Goal: Task Accomplishment & Management: Manage account settings

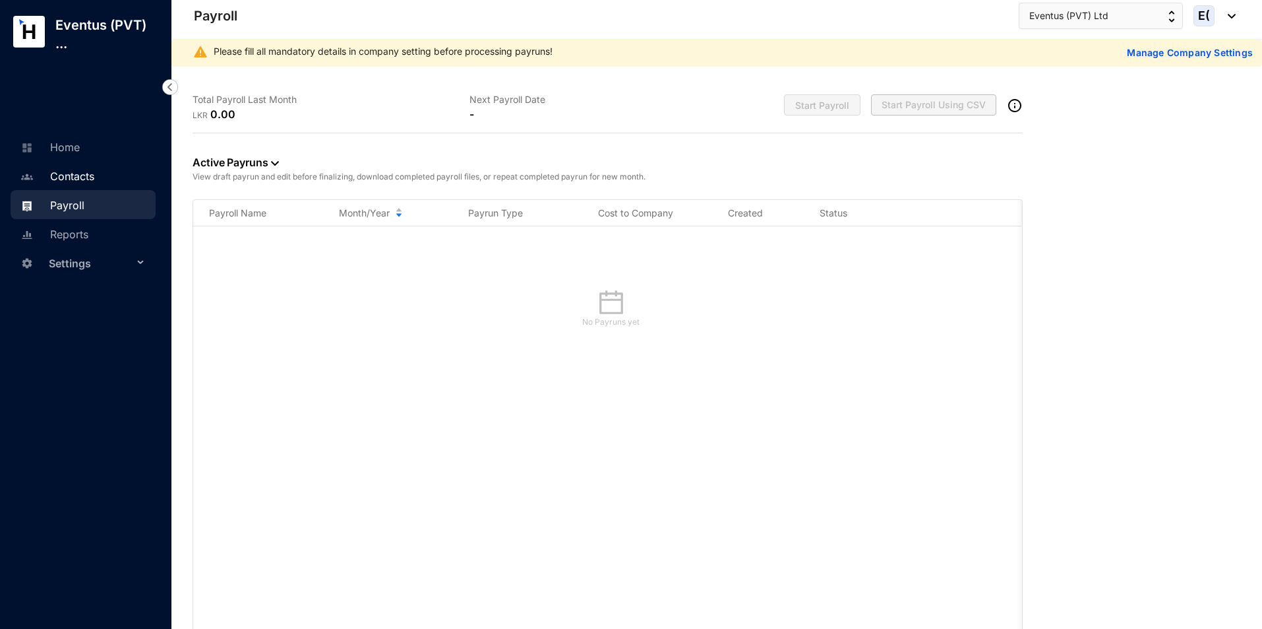
click at [94, 179] on link "Contacts" at bounding box center [55, 176] width 77 height 13
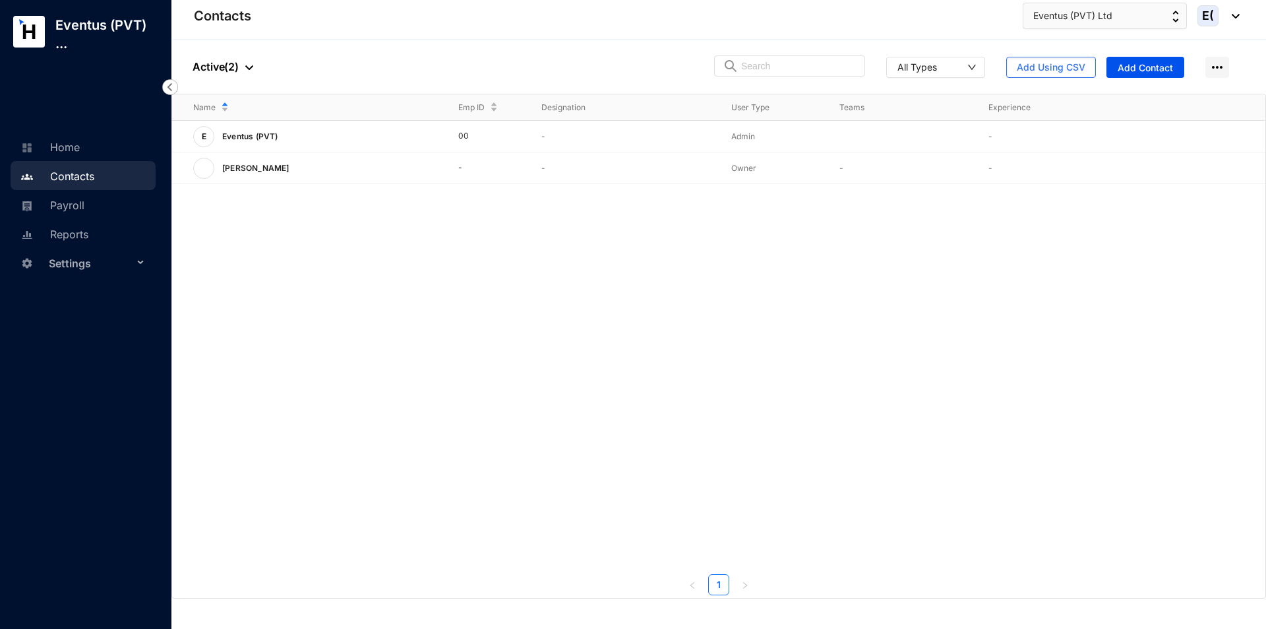
click at [104, 264] on span "Settings" at bounding box center [91, 263] width 84 height 26
click at [108, 294] on link "Company settings" at bounding box center [85, 294] width 94 height 11
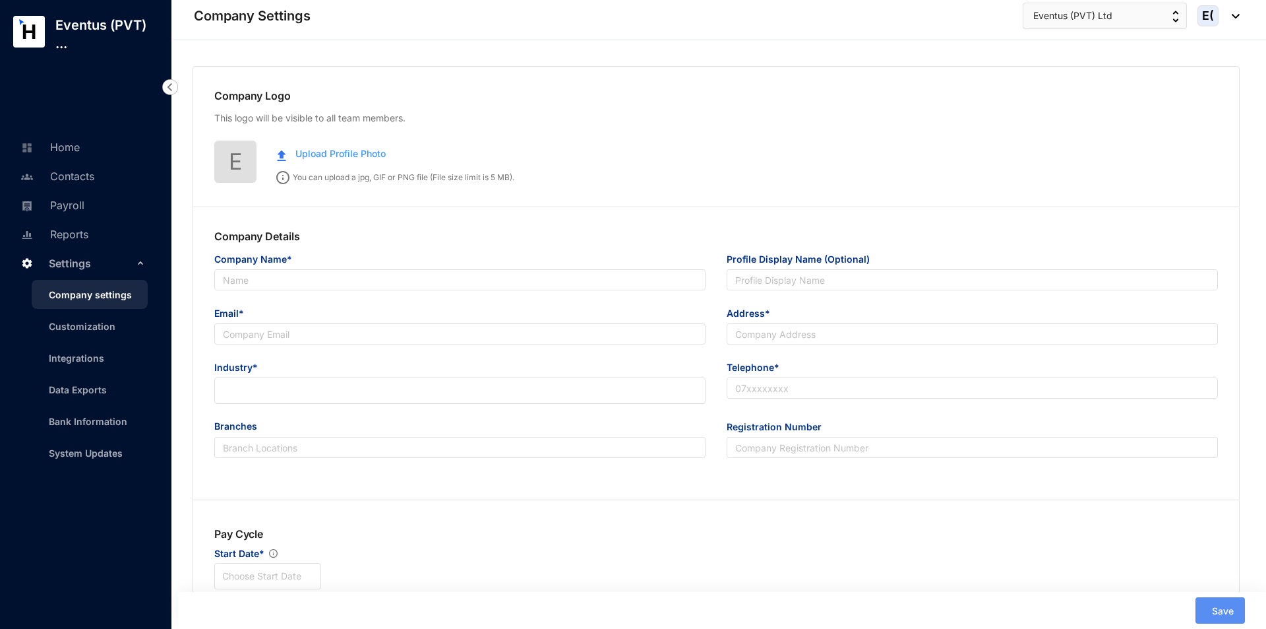
click at [311, 148] on span "Upload Profile Photo" at bounding box center [340, 153] width 90 height 15
type input "Eventus (PVT) Ltd"
type input "[EMAIL_ADDRESS][DOMAIN_NAME]"
type input "ggg"
type input "000000000"
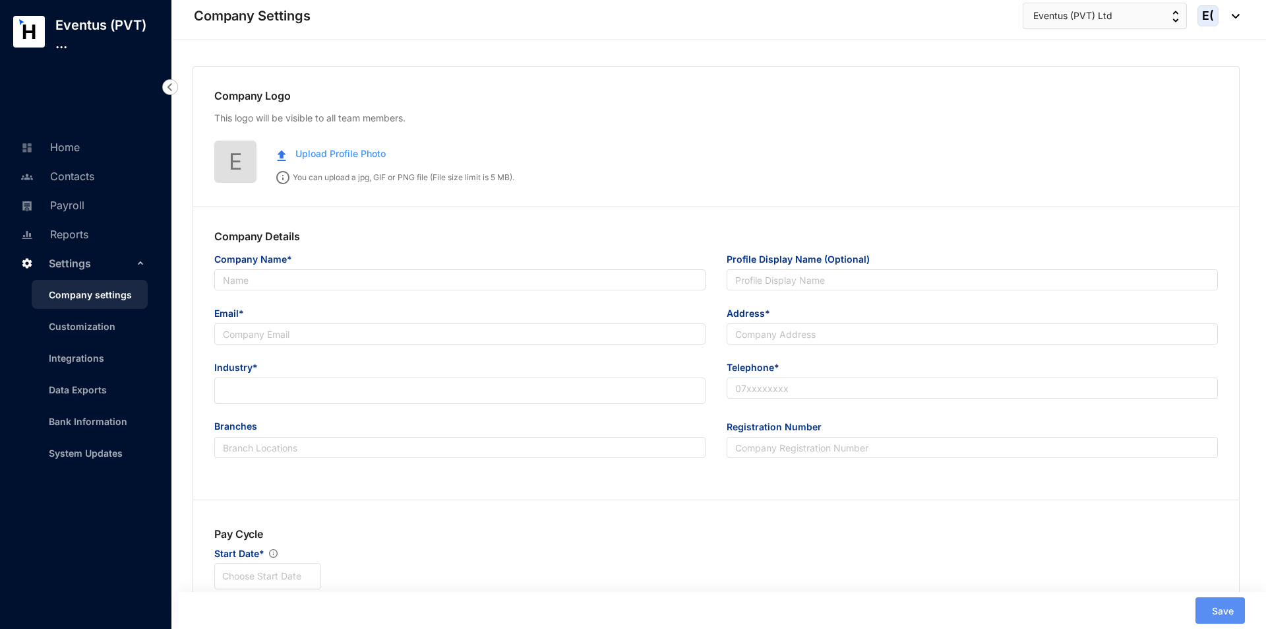
radio input "true"
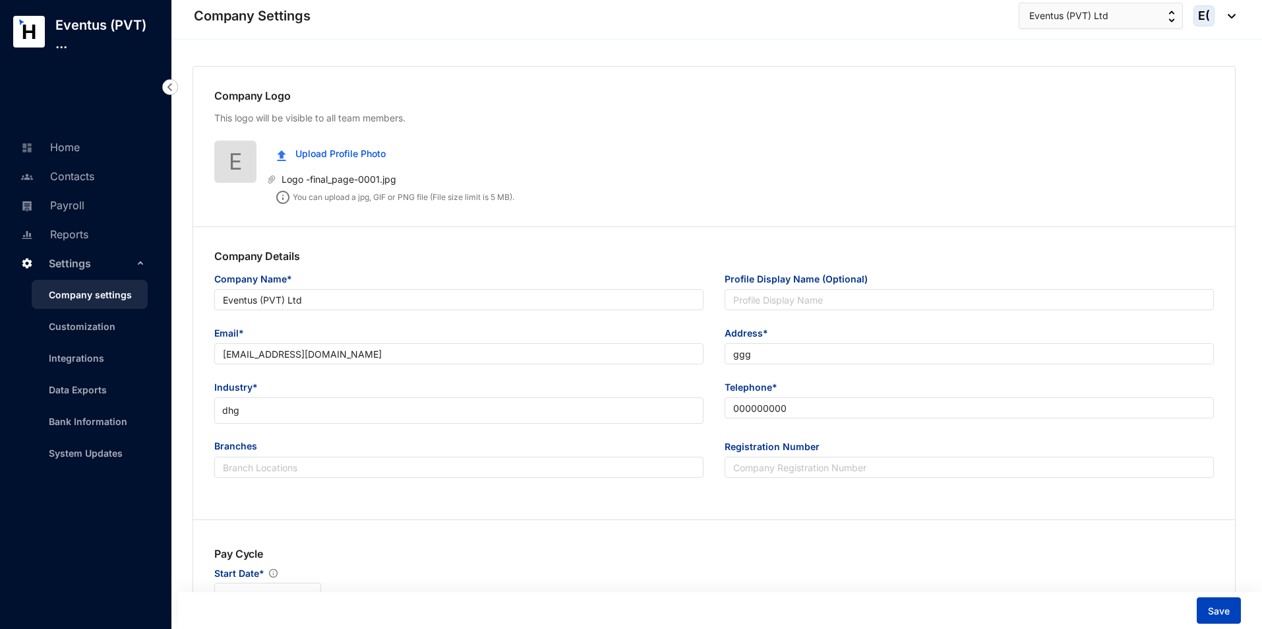
click at [1220, 616] on span "Save" at bounding box center [1219, 610] width 22 height 13
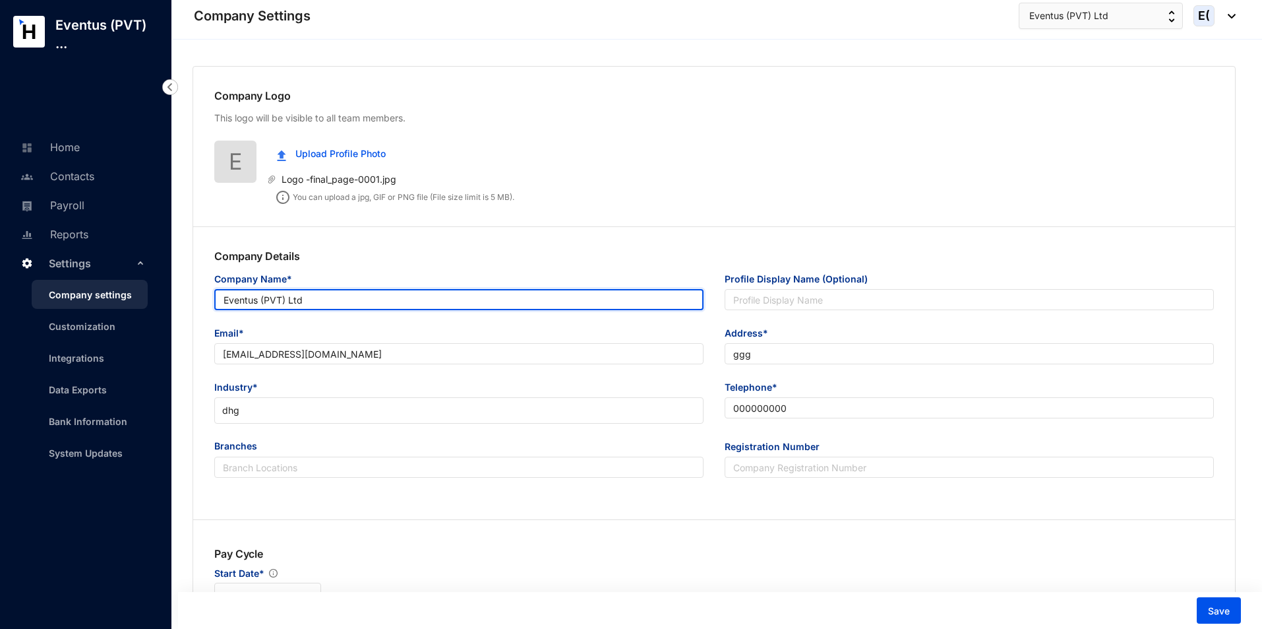
drag, startPoint x: 317, startPoint y: 293, endPoint x: 131, endPoint y: 295, distance: 186.0
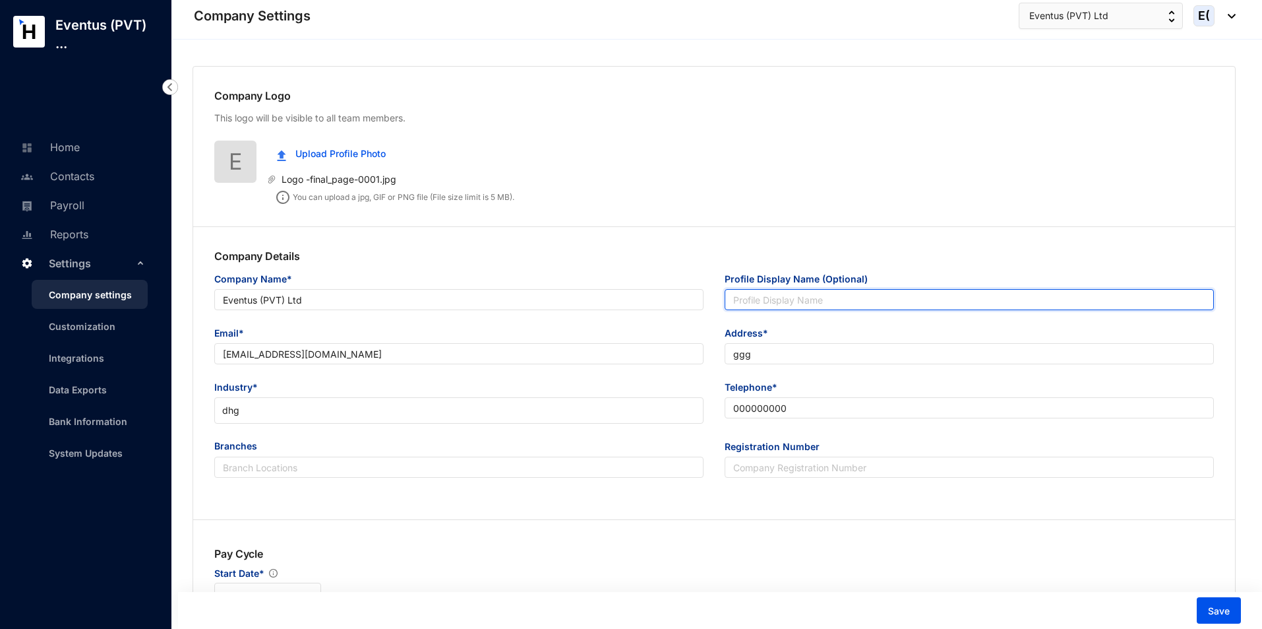
click at [818, 295] on input "Profile Display Name (Optional)" at bounding box center [969, 299] width 489 height 21
paste input "Eventus (PVT) Ltd"
type input "Eventus (PVT) Ltd"
click at [365, 321] on div "Company Name* Eventus (PVT) Ltd" at bounding box center [459, 299] width 510 height 54
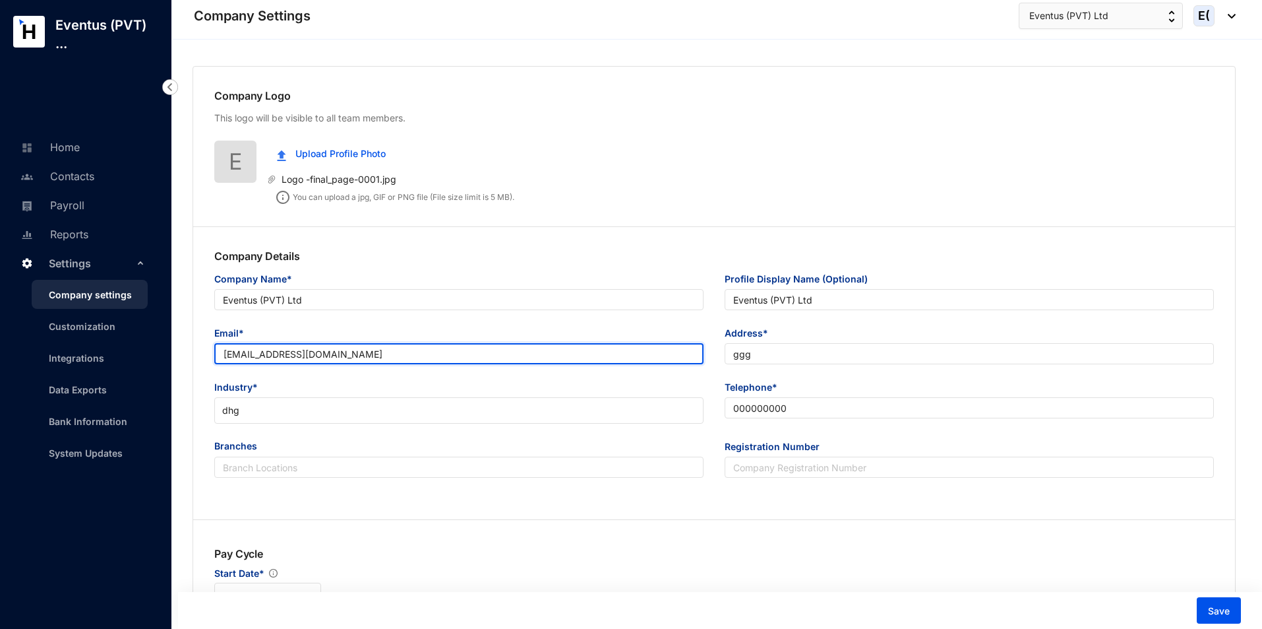
drag, startPoint x: 357, startPoint y: 353, endPoint x: 25, endPoint y: 350, distance: 331.8
paste input "[EMAIL_ADDRESS][DOMAIN_NAME]"
click at [220, 357] on input "[EMAIL_ADDRESS][DOMAIN_NAME]" at bounding box center [458, 353] width 489 height 21
type input "[EMAIL_ADDRESS][DOMAIN_NAME]"
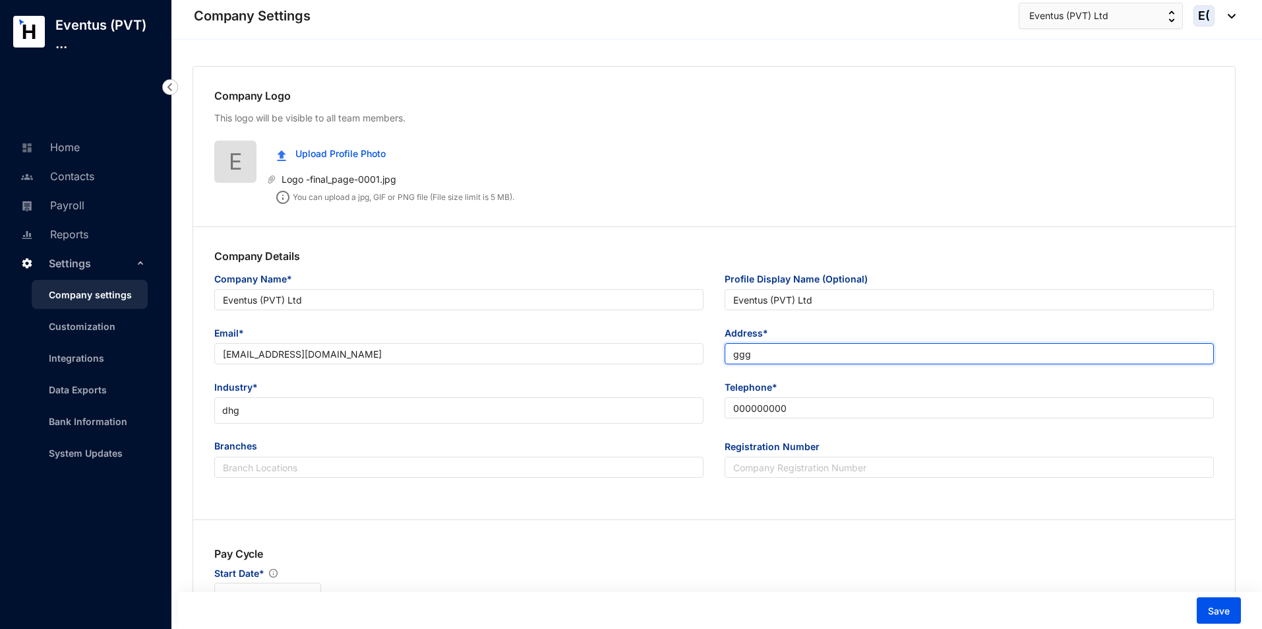
click at [770, 349] on input "ggg" at bounding box center [969, 353] width 489 height 21
drag, startPoint x: 767, startPoint y: 346, endPoint x: 716, endPoint y: 355, distance: 51.5
click at [716, 355] on div "Address* ggg" at bounding box center [969, 353] width 510 height 54
paste input "[STREET_ADDRESS][PERSON_NAME]"
click at [732, 357] on input "[STREET_ADDRESS][PERSON_NAME]" at bounding box center [969, 353] width 489 height 21
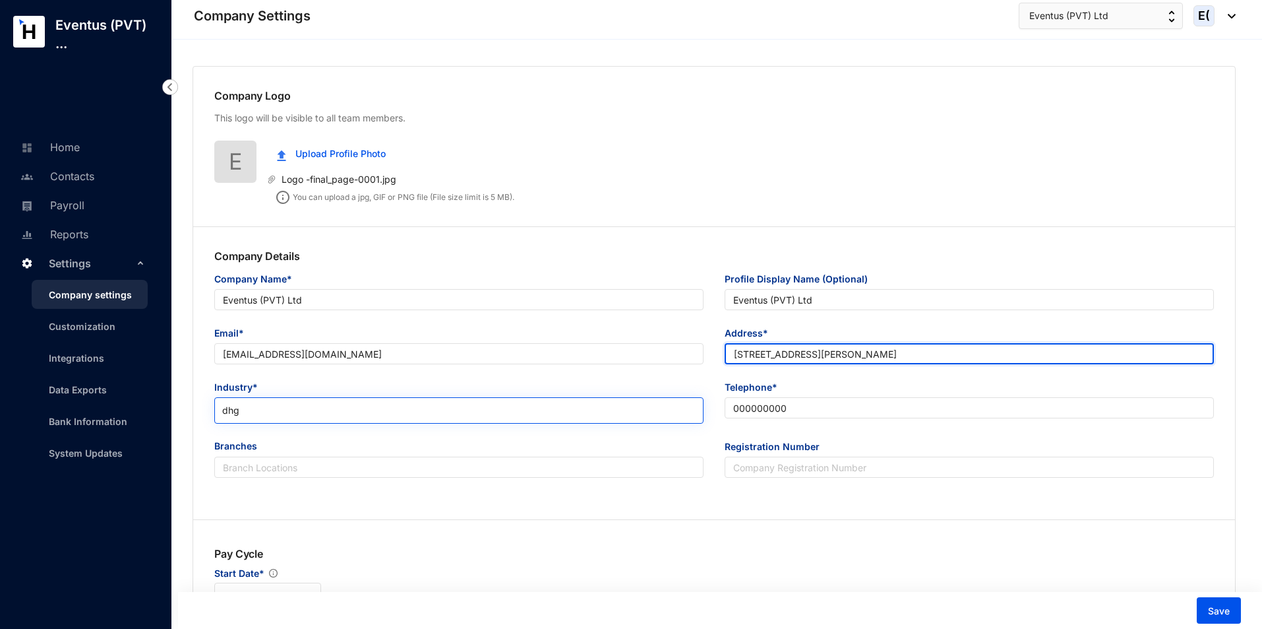
click at [291, 405] on span "dhg" at bounding box center [459, 410] width 474 height 20
type input "[STREET_ADDRESS][PERSON_NAME]"
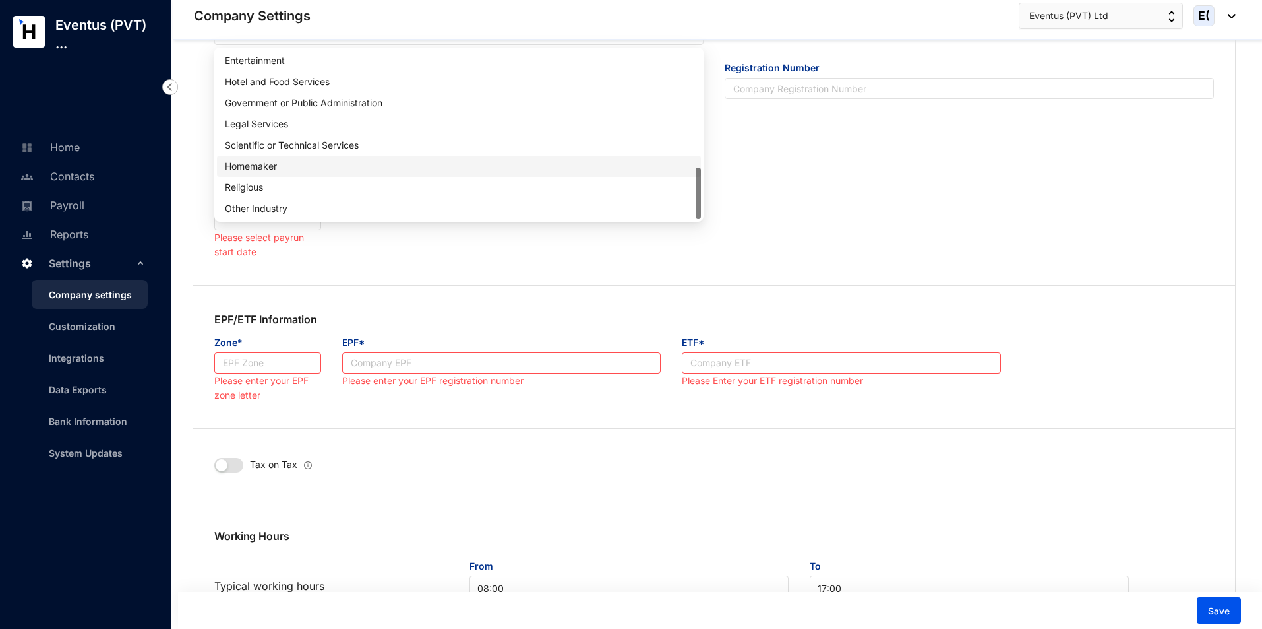
scroll to position [396, 0]
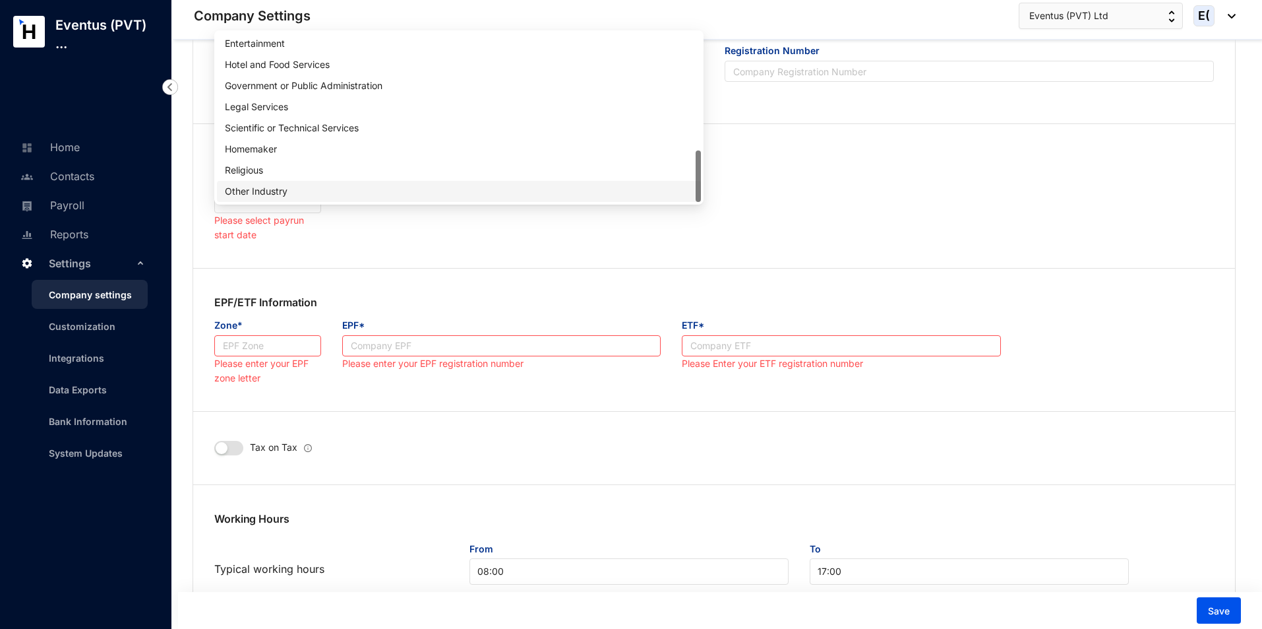
click at [241, 186] on div "Other Industry" at bounding box center [459, 191] width 468 height 15
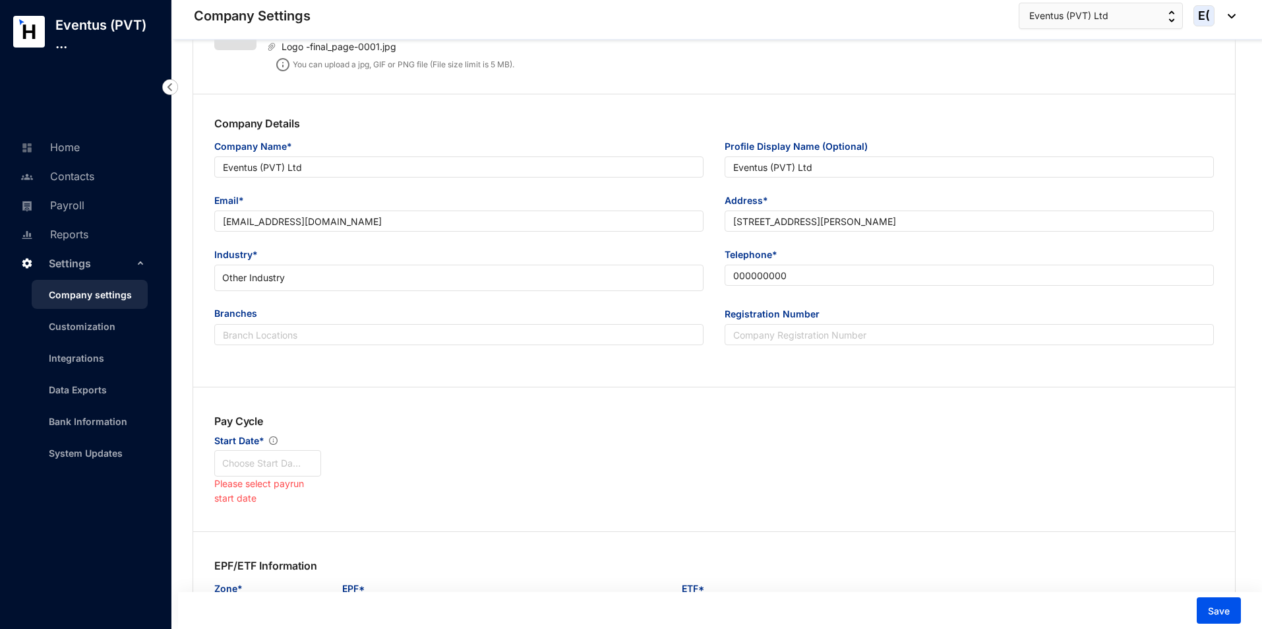
scroll to position [132, 0]
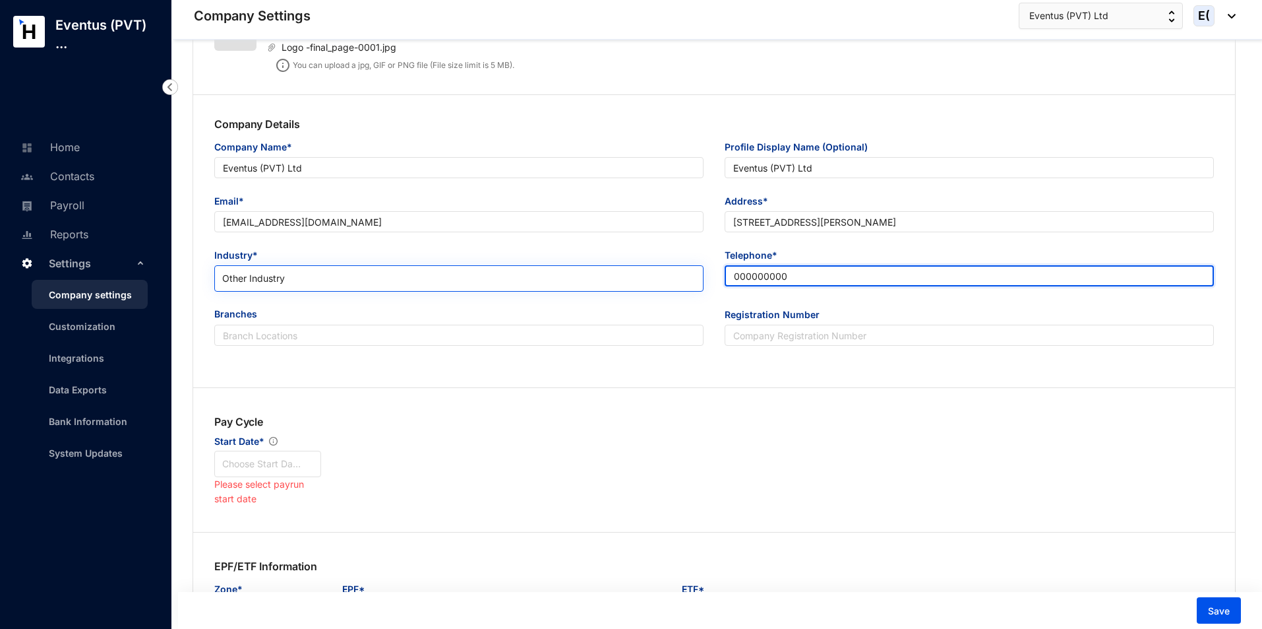
drag, startPoint x: 811, startPoint y: 272, endPoint x: 456, endPoint y: 280, distance: 354.3
click at [456, 280] on div "Industry* Other Industry Telephone* [PHONE_NUMBER]" at bounding box center [714, 277] width 1021 height 59
paste input "[PHONE_NUMBER]"
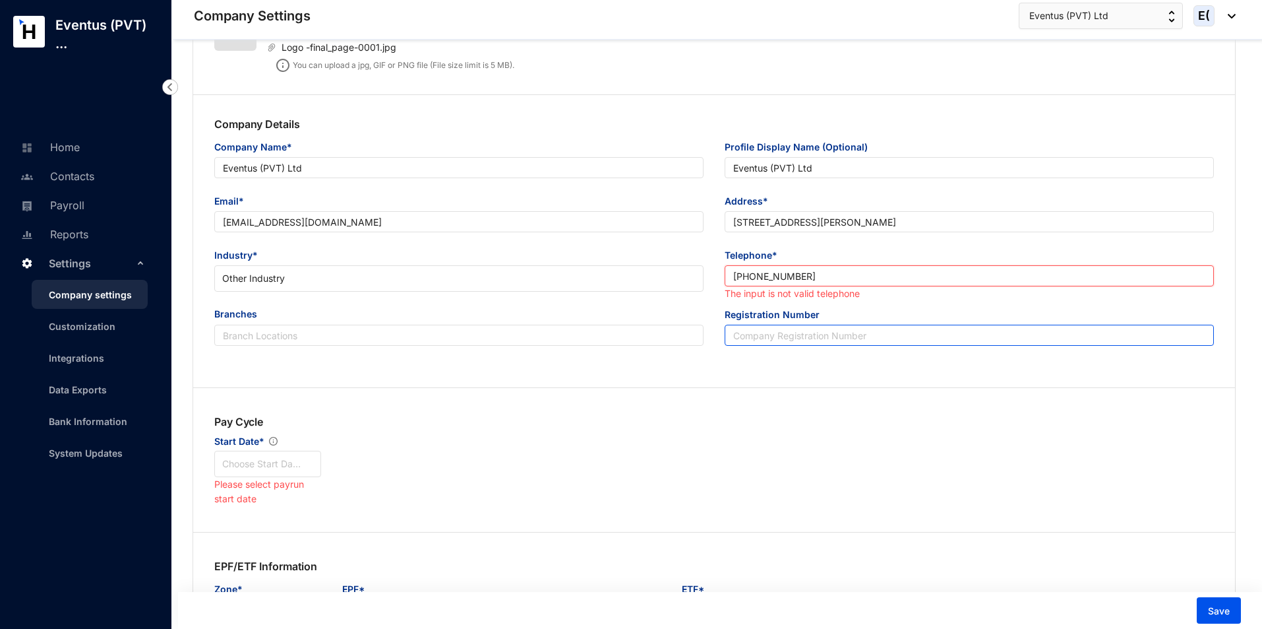
drag, startPoint x: 751, startPoint y: 277, endPoint x: 764, endPoint y: 331, distance: 55.7
click at [753, 286] on div "[PHONE_NUMBER] The input is not valid telephone" at bounding box center [969, 283] width 489 height 37
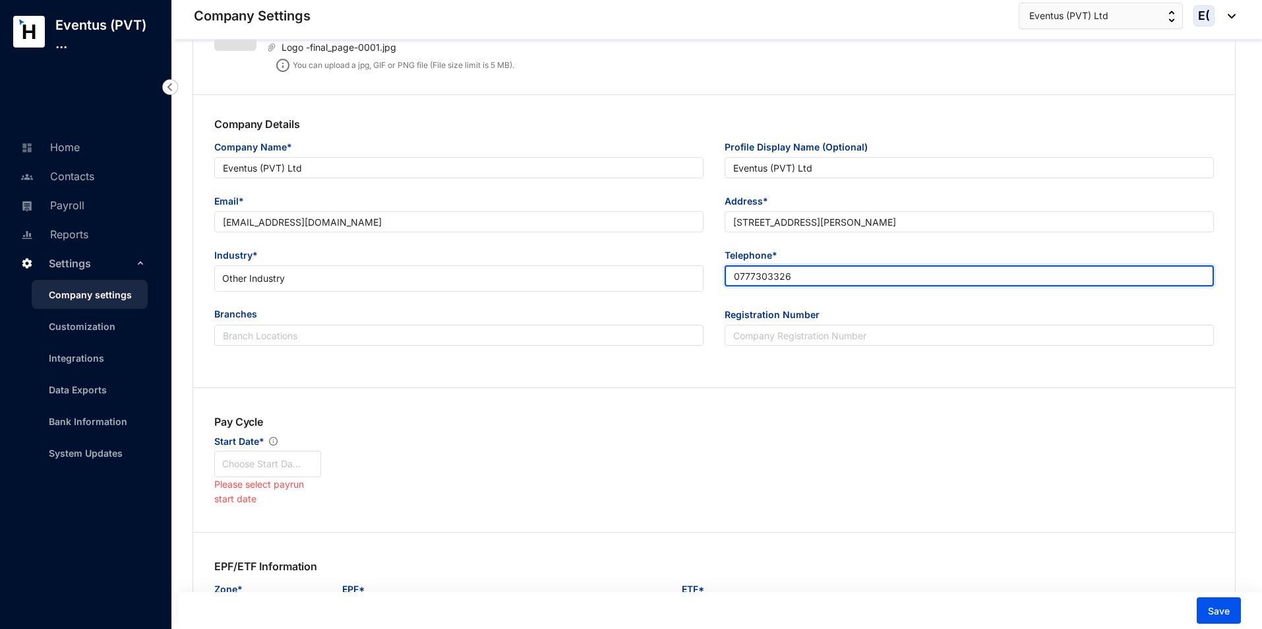
type input "0777303326"
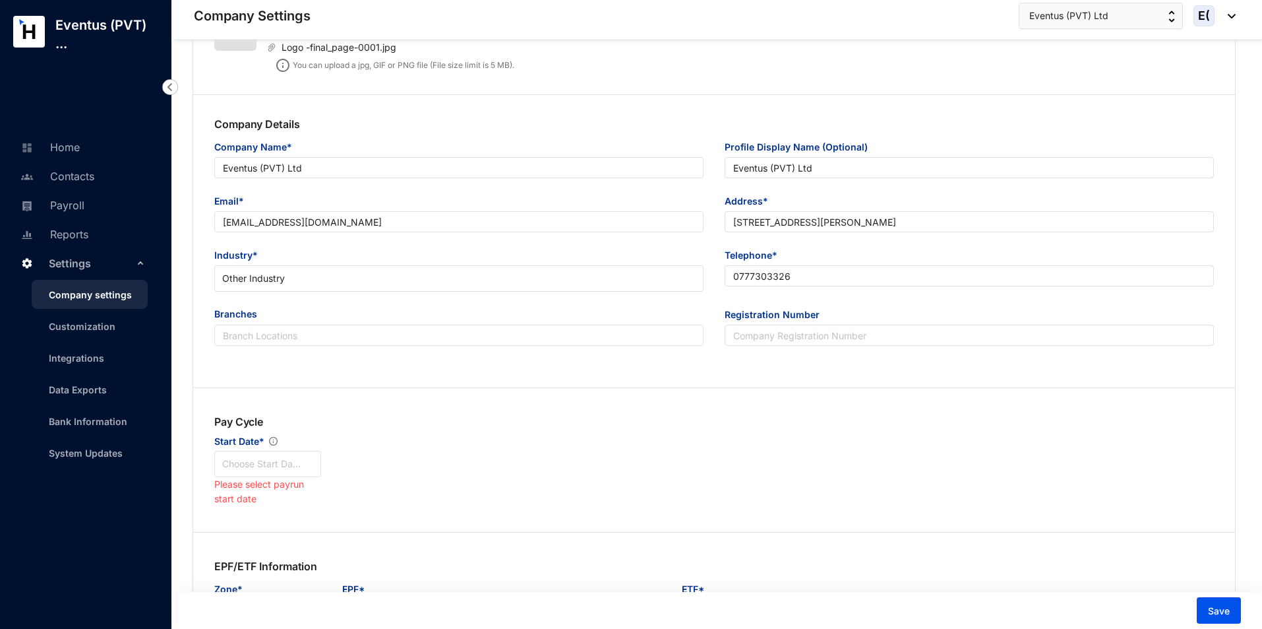
click at [515, 444] on div "Pay Cycle Start Date* Choose Start Date Please select payrun start date" at bounding box center [714, 460] width 1021 height 92
click at [277, 467] on input "search" at bounding box center [267, 463] width 91 height 25
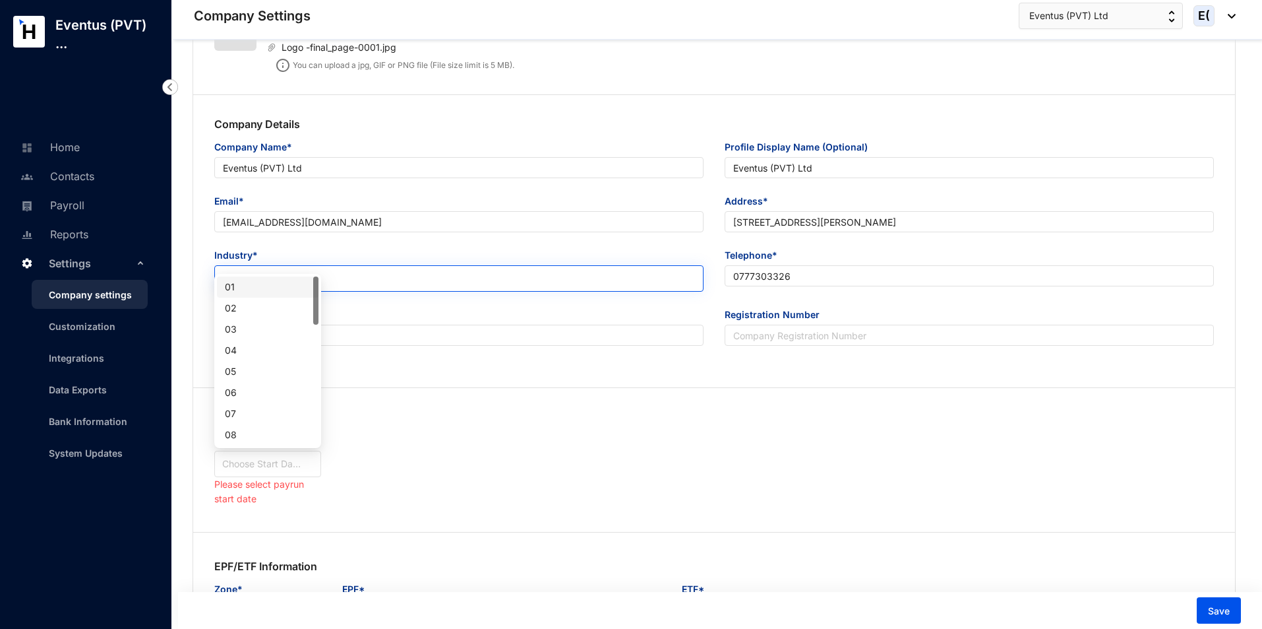
click at [246, 287] on div "01" at bounding box center [268, 287] width 86 height 15
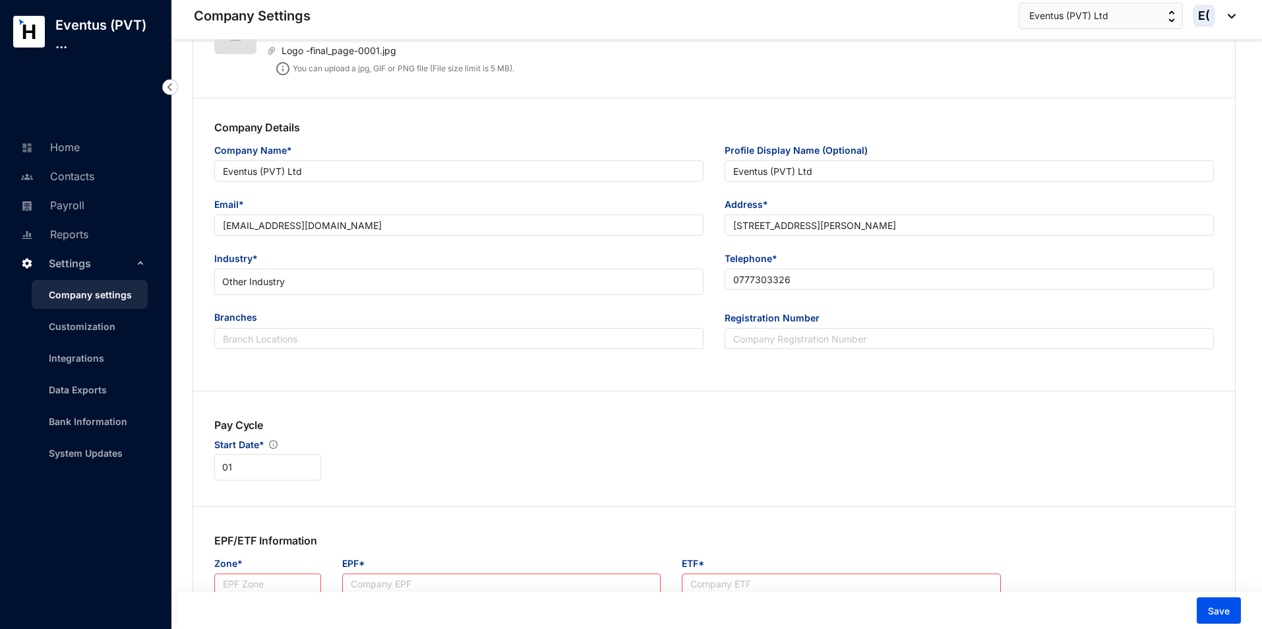
scroll to position [396, 0]
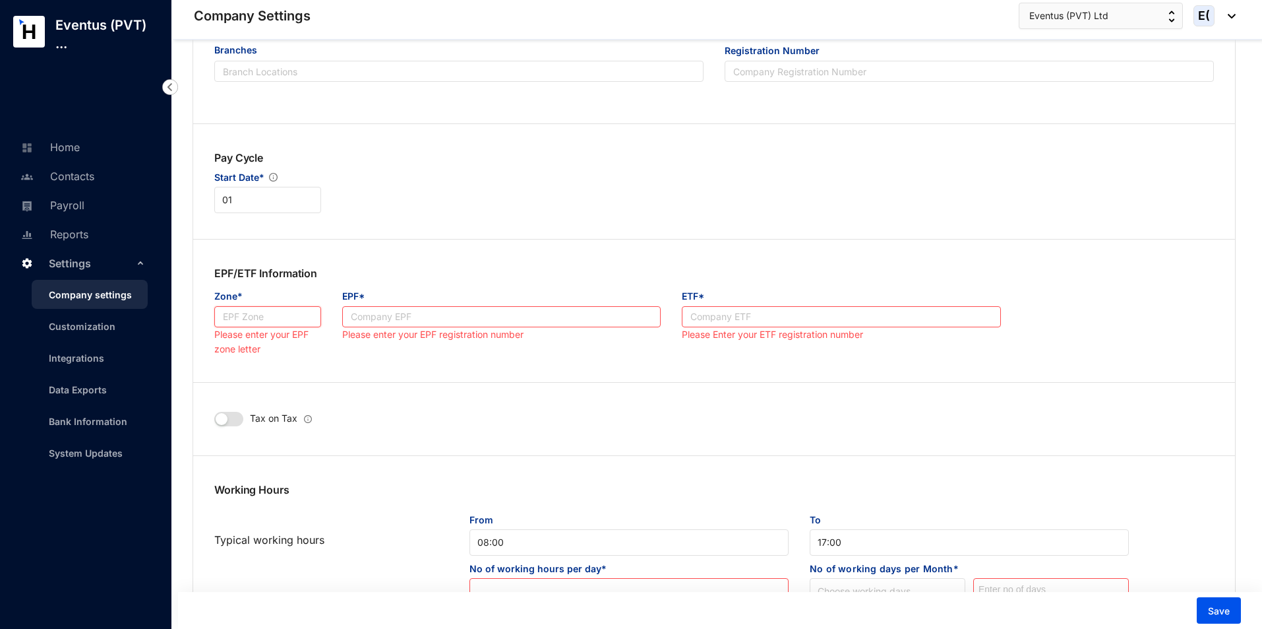
click at [297, 312] on input "Zone*" at bounding box center [267, 316] width 107 height 21
type input "A"
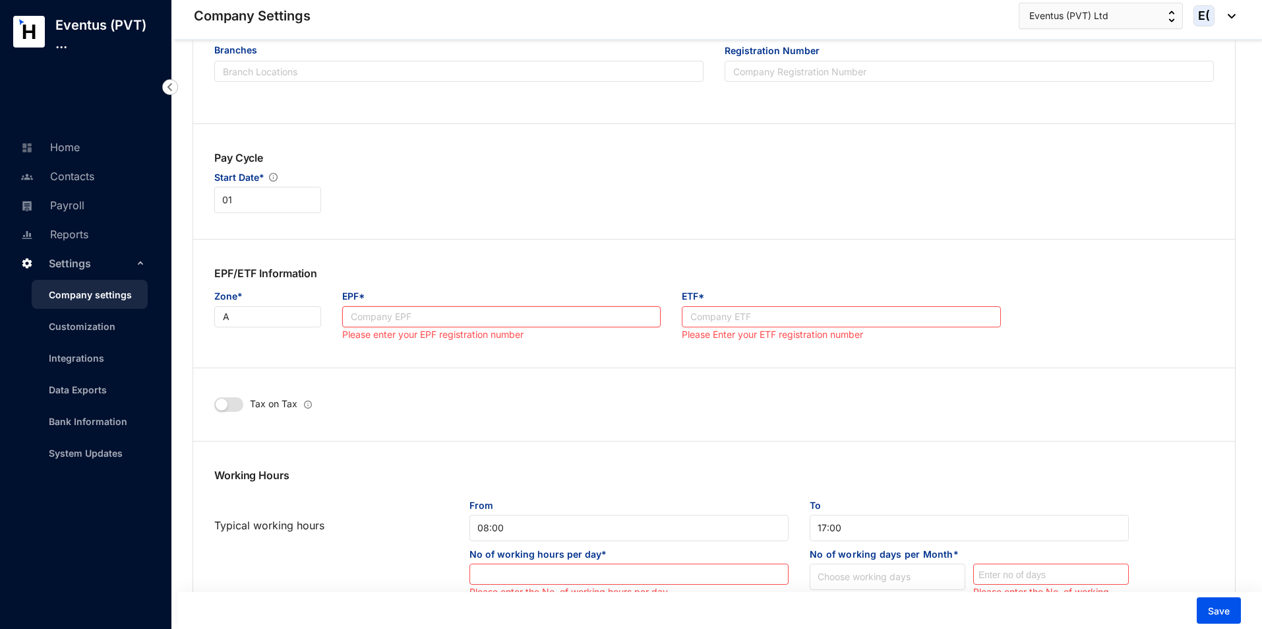
click at [419, 315] on input "EPF*" at bounding box center [501, 316] width 319 height 21
type input "0000"
click at [692, 315] on input "ETF*" at bounding box center [841, 316] width 319 height 21
type input "0000"
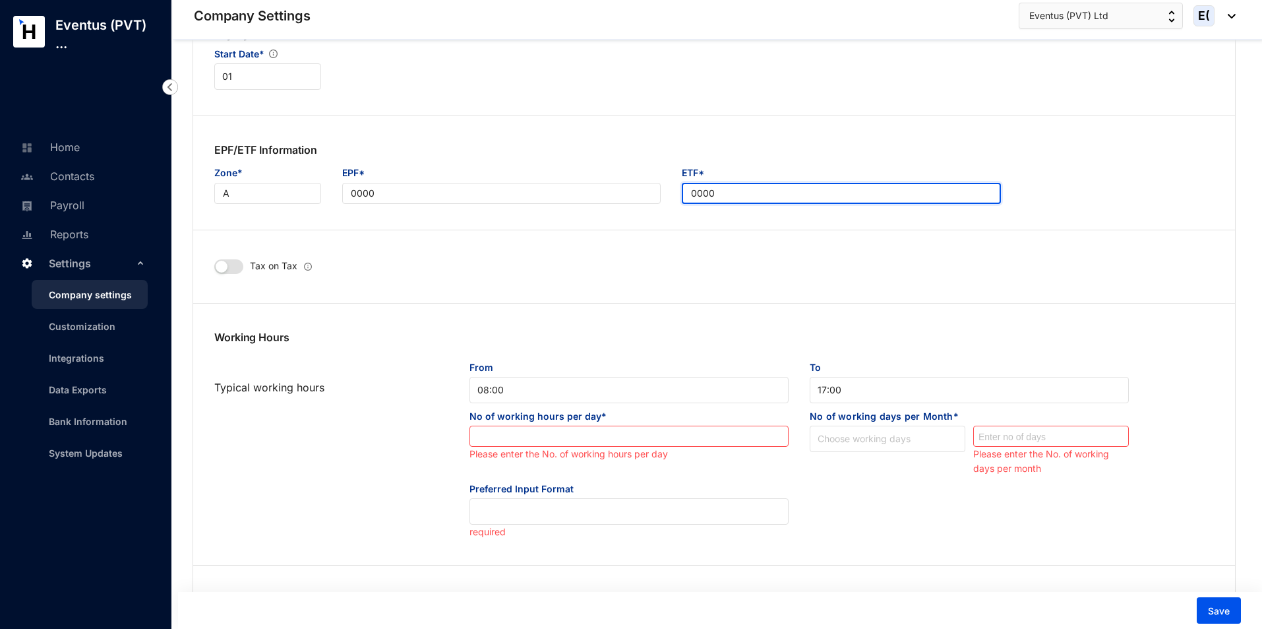
scroll to position [725, 0]
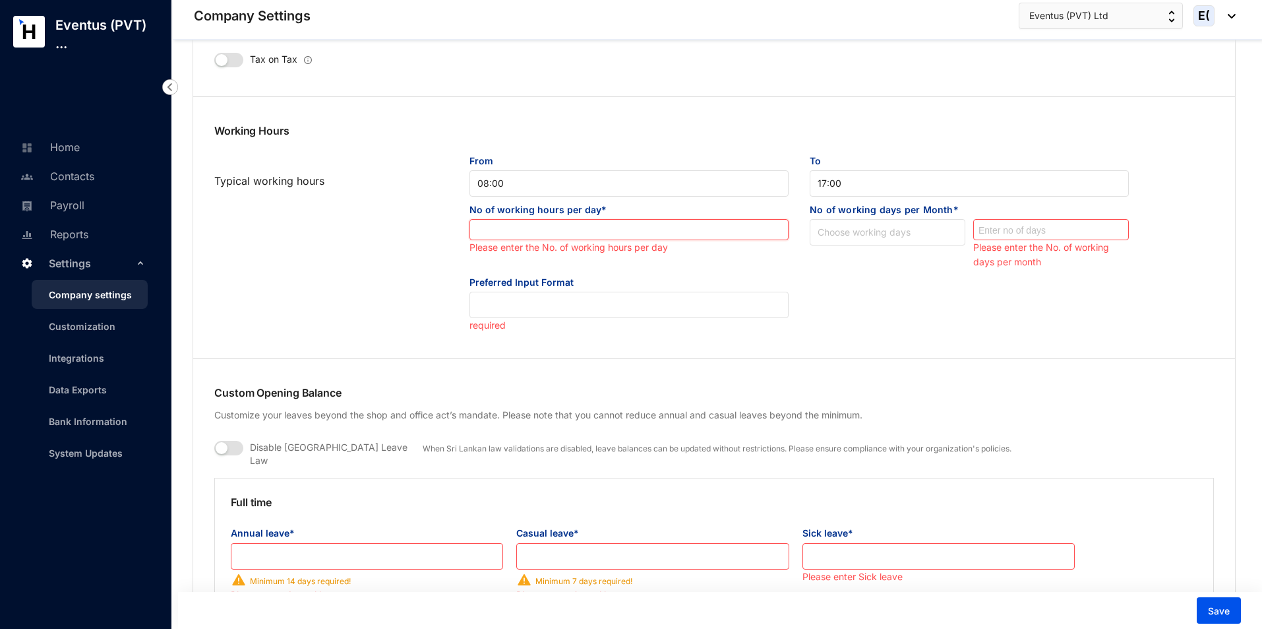
click at [558, 235] on input at bounding box center [629, 230] width 318 height 21
type input "9"
click at [800, 280] on div "Preferred Input Format required" at bounding box center [714, 304] width 1021 height 57
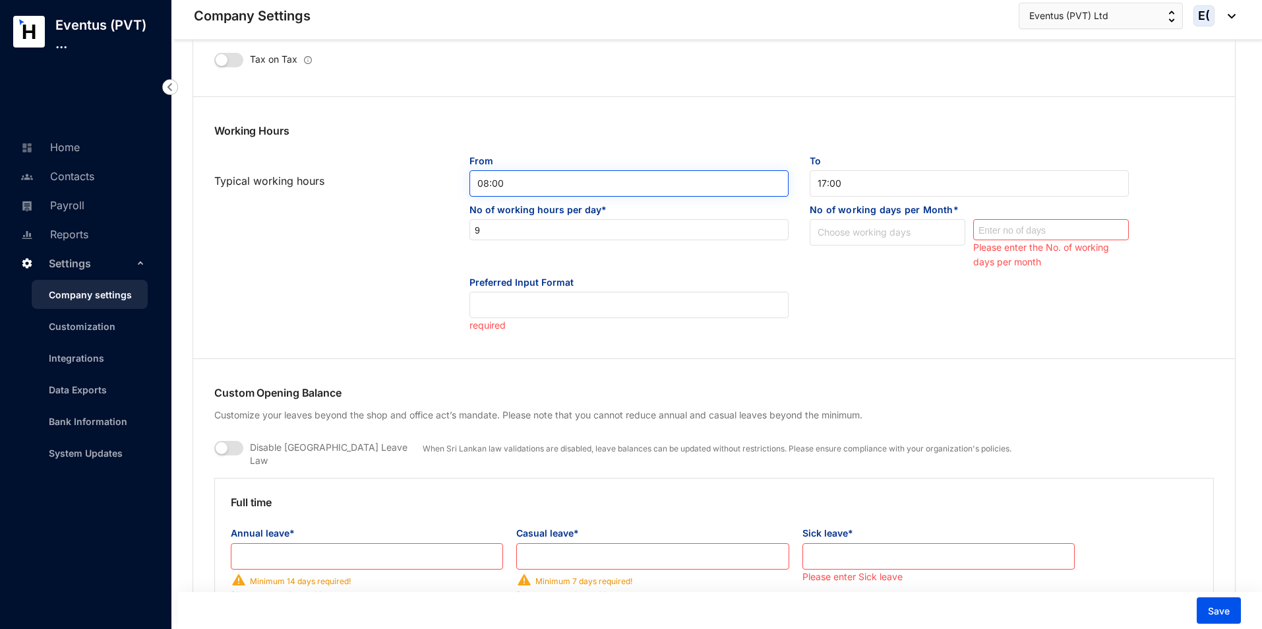
click at [584, 182] on span "08:00" at bounding box center [629, 183] width 303 height 20
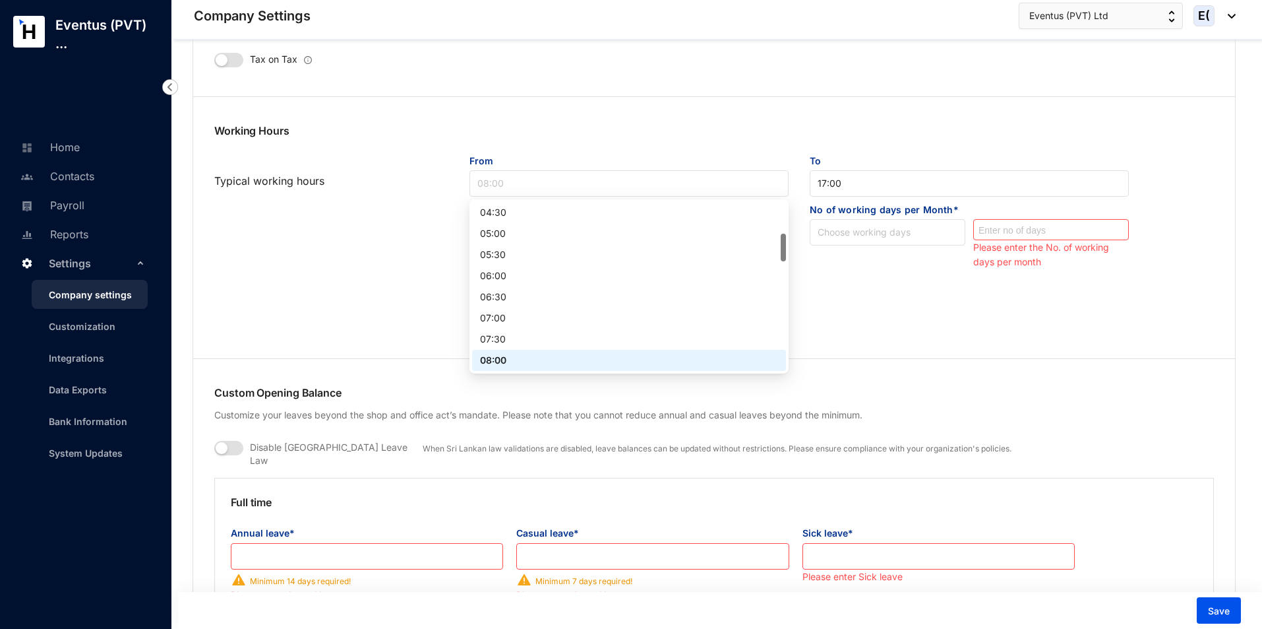
scroll to position [256, 0]
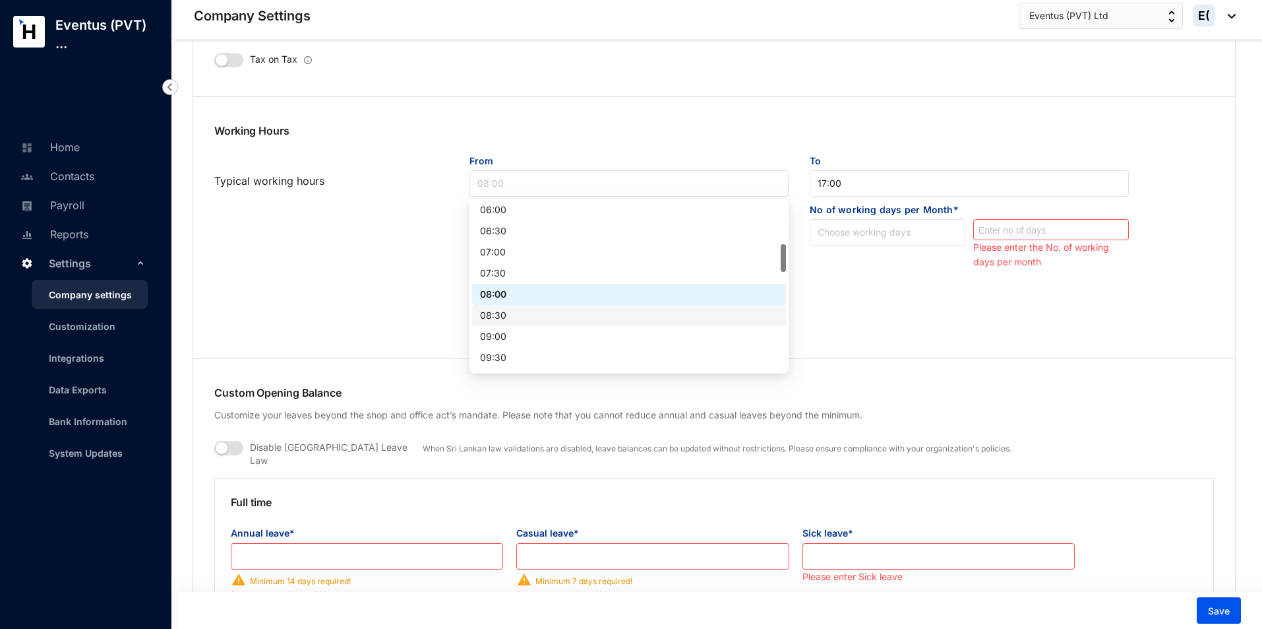
click at [505, 317] on div "08:30" at bounding box center [629, 315] width 298 height 15
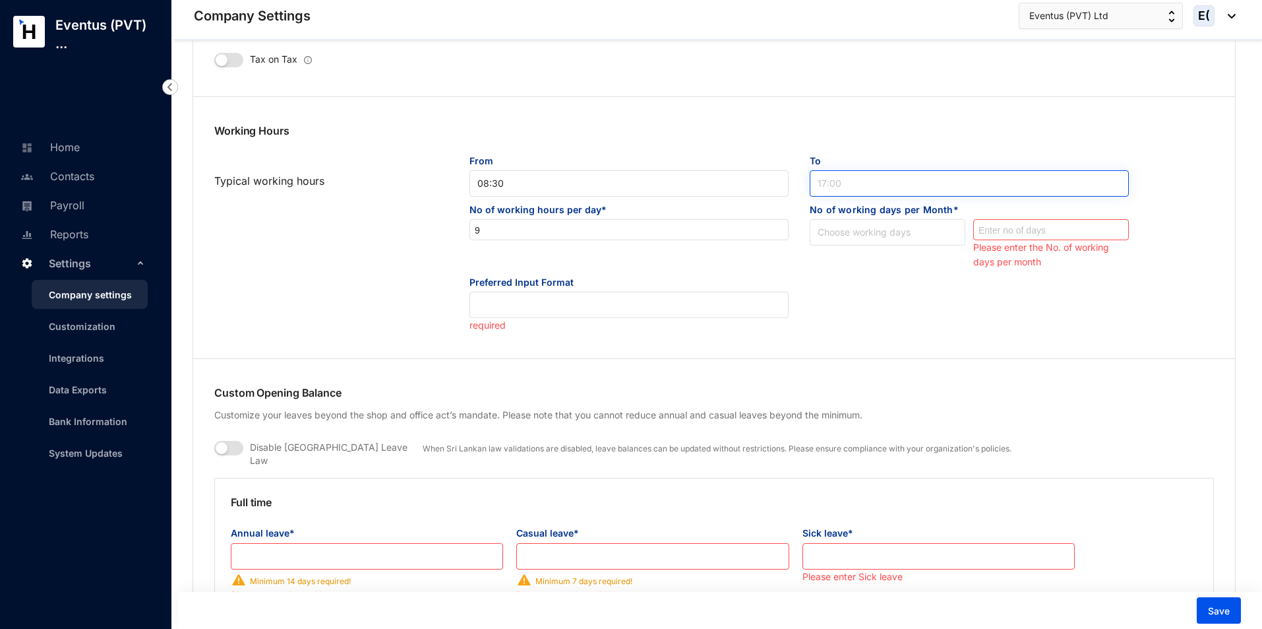
click at [903, 180] on span "17:00" at bounding box center [969, 183] width 303 height 20
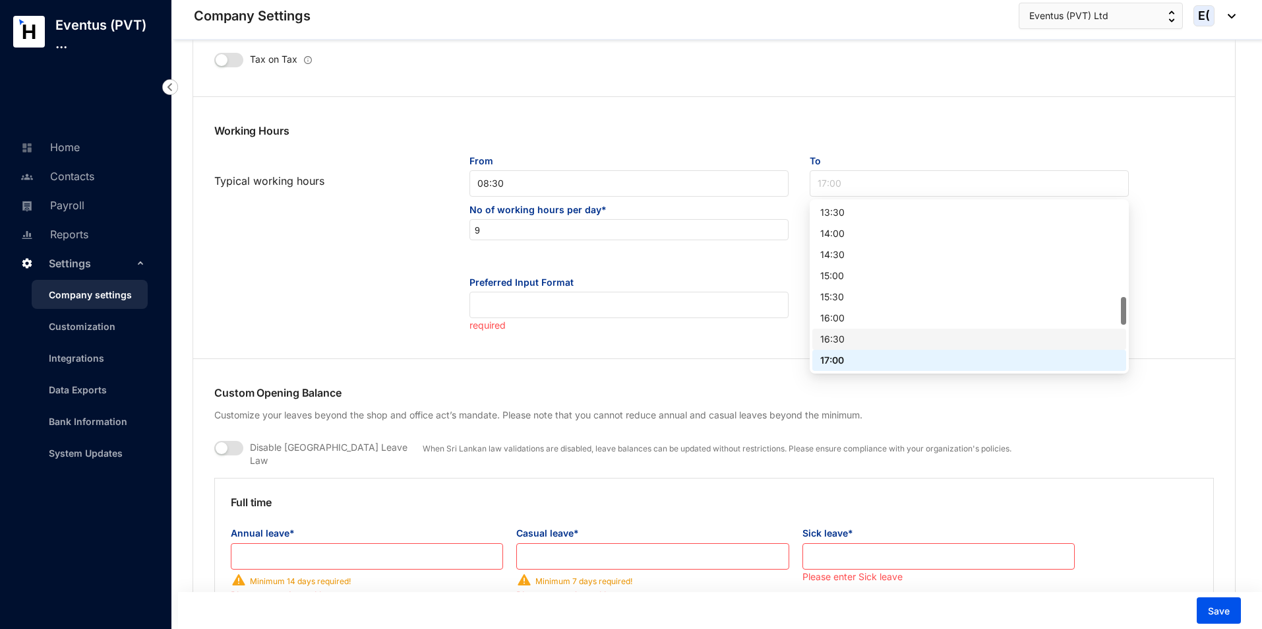
scroll to position [636, 0]
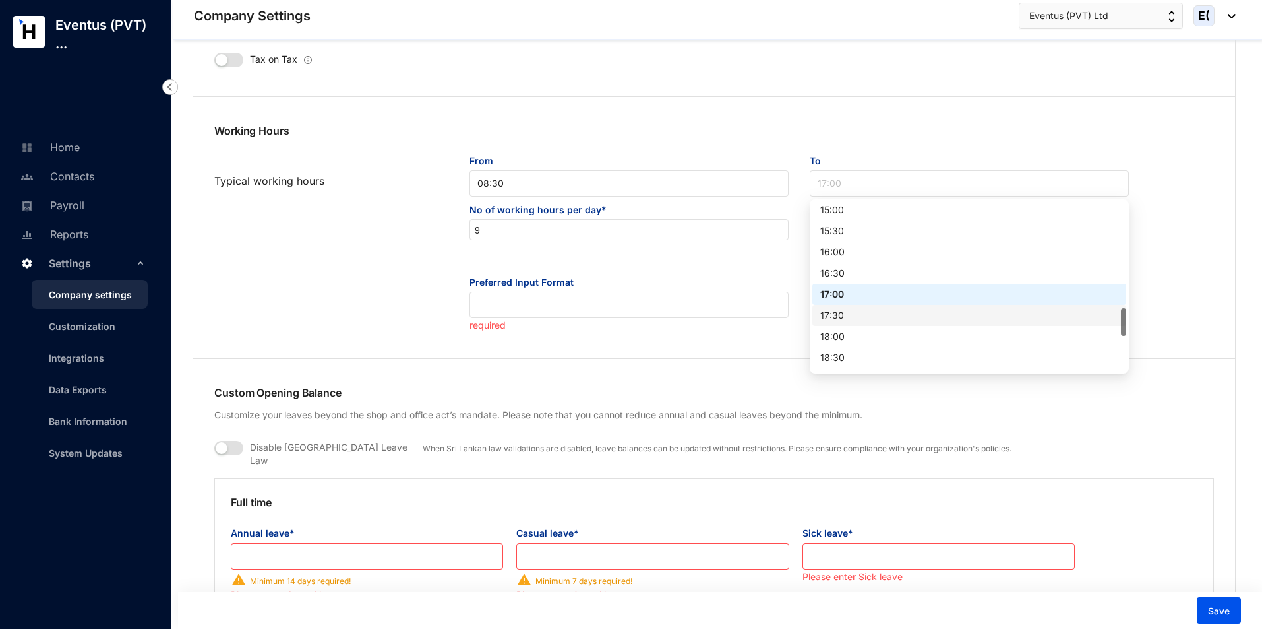
click at [841, 316] on div "17:30" at bounding box center [969, 315] width 298 height 15
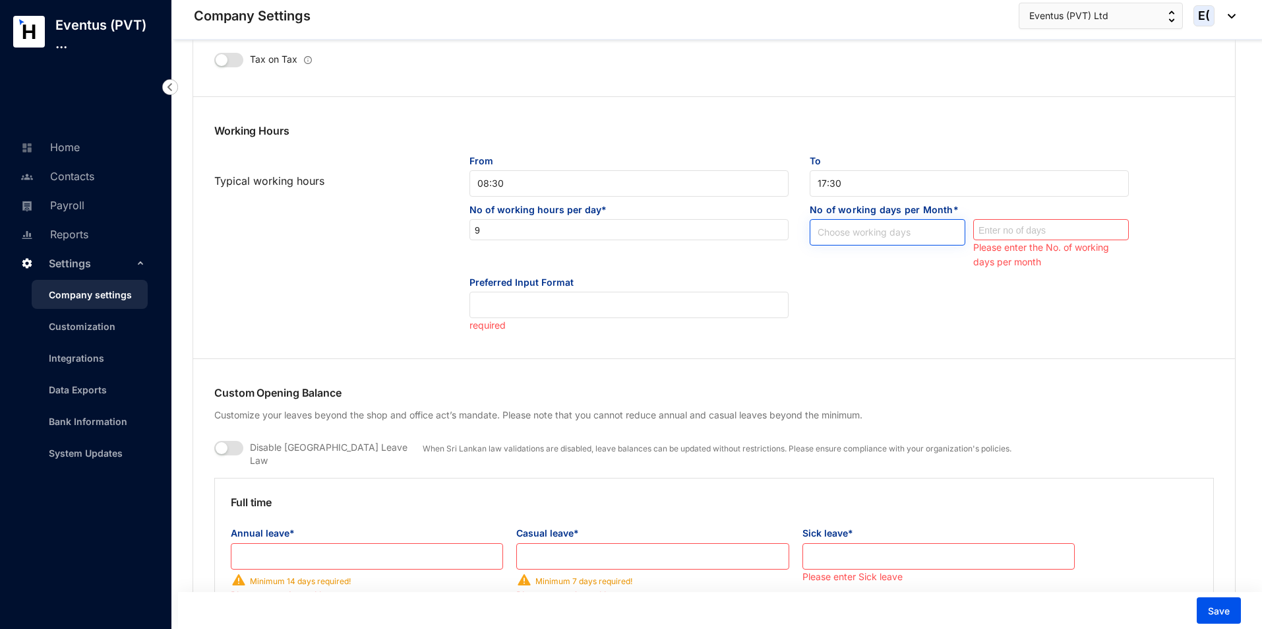
click at [855, 222] on input "search" at bounding box center [888, 230] width 140 height 20
click at [859, 264] on div "Calendar" at bounding box center [887, 261] width 135 height 15
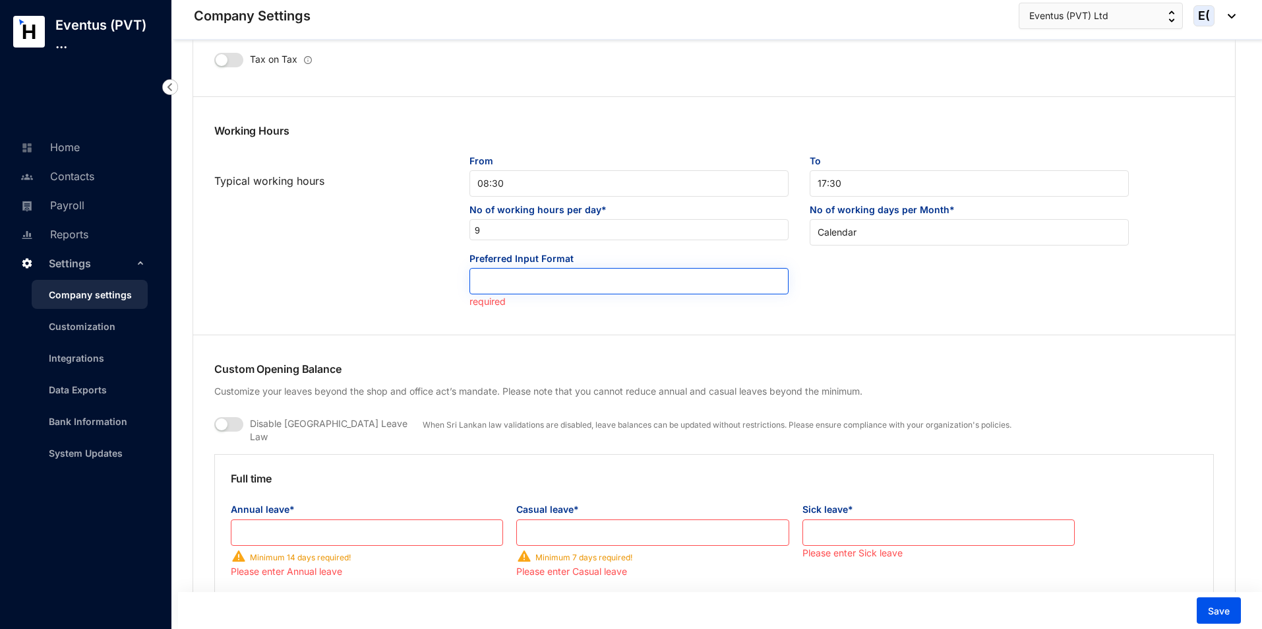
click at [609, 282] on input "search" at bounding box center [629, 278] width 303 height 20
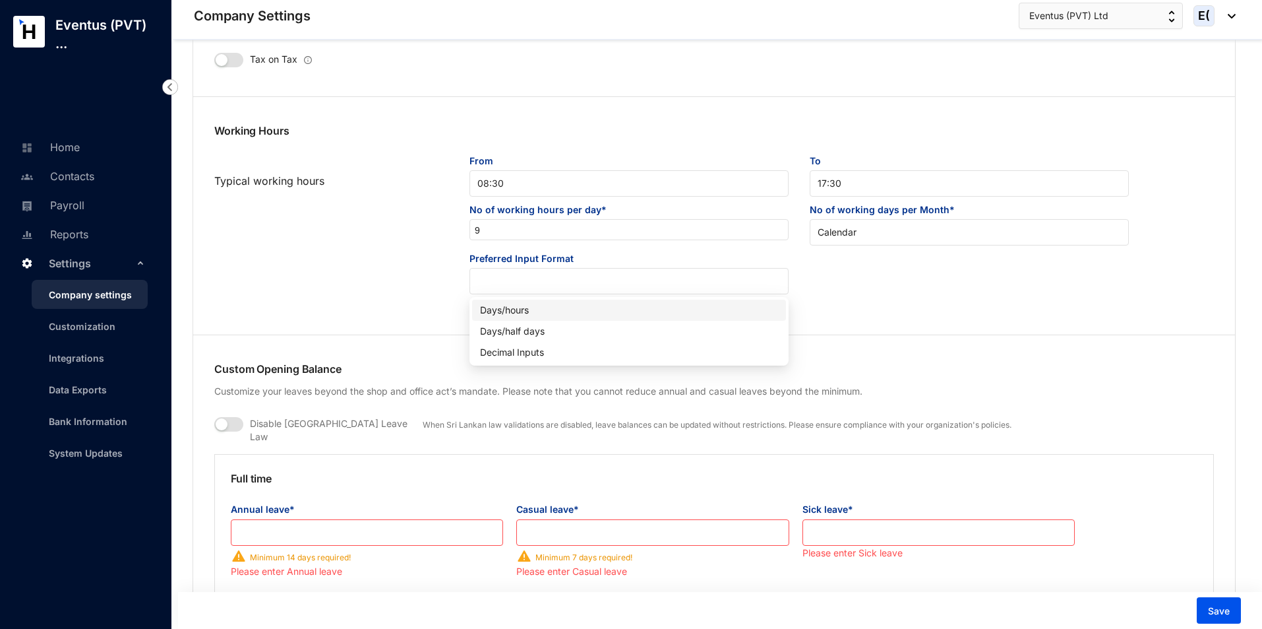
click at [577, 307] on div "Days/hours" at bounding box center [629, 310] width 298 height 15
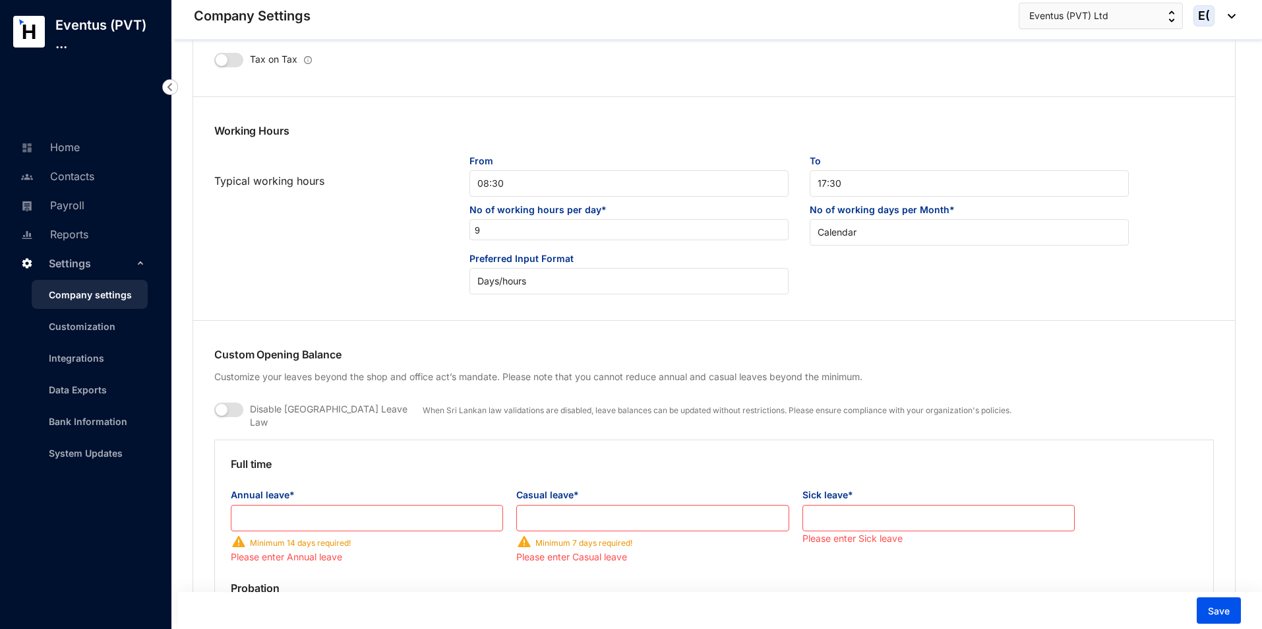
scroll to position [989, 0]
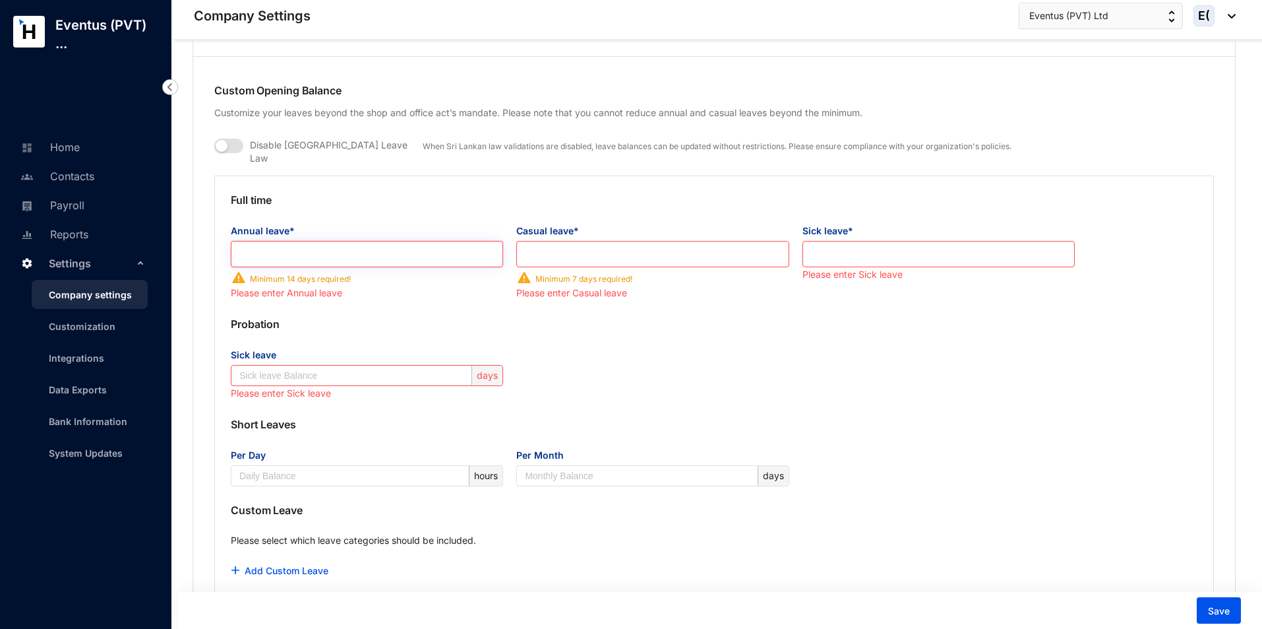
click at [345, 241] on input "Annual leave*" at bounding box center [367, 254] width 272 height 26
type input "14"
click at [639, 248] on input "Casual leave*" at bounding box center [652, 254] width 272 height 26
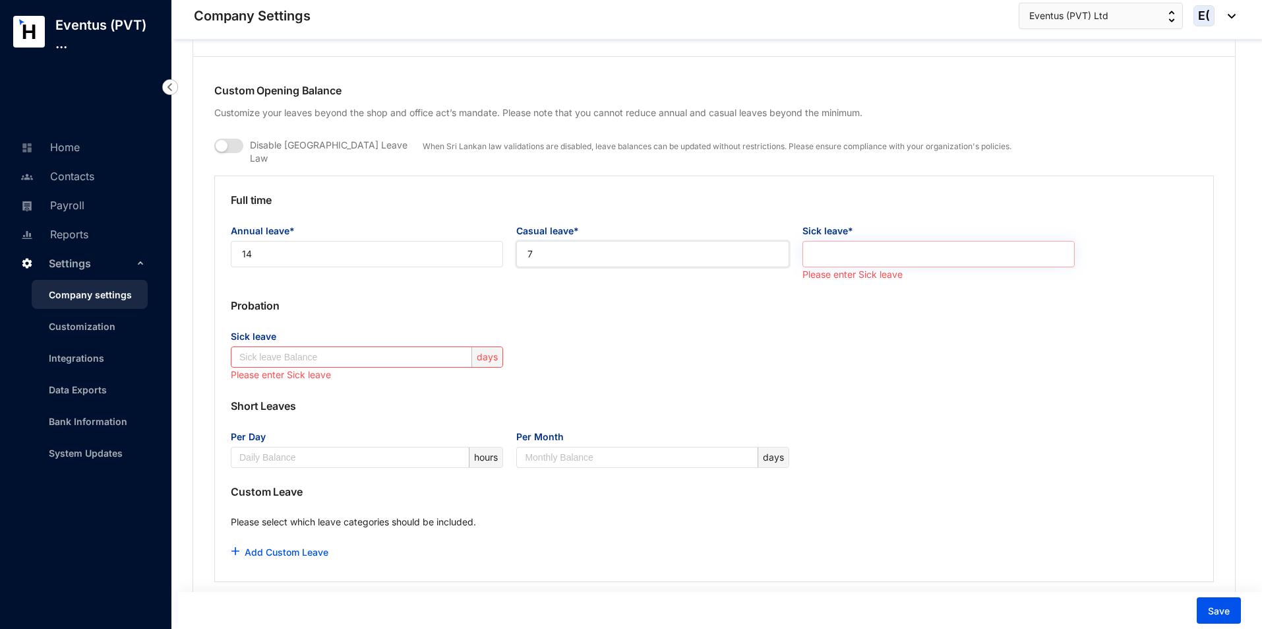
type input "7"
click at [908, 249] on input "Sick leave*" at bounding box center [939, 254] width 272 height 26
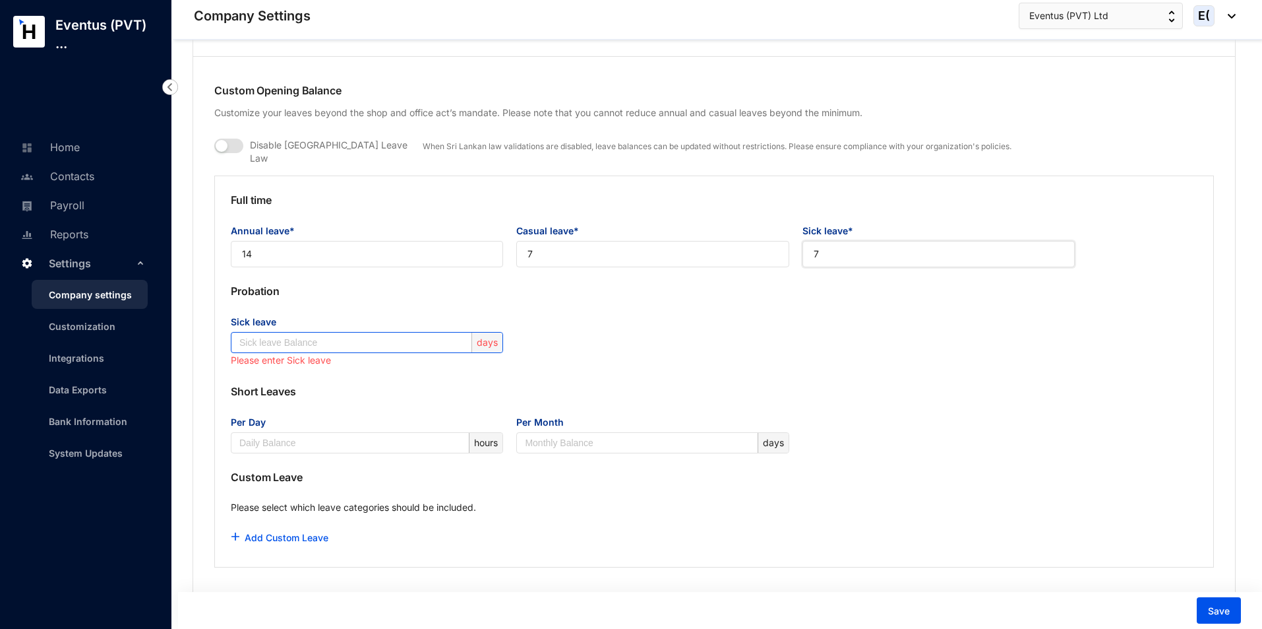
type input "7"
click at [382, 338] on input "Sick leave" at bounding box center [354, 342] width 230 height 20
click at [558, 346] on div "Sick leave days Please enter Sick leave" at bounding box center [714, 341] width 980 height 53
click at [492, 336] on div "days" at bounding box center [487, 342] width 31 height 20
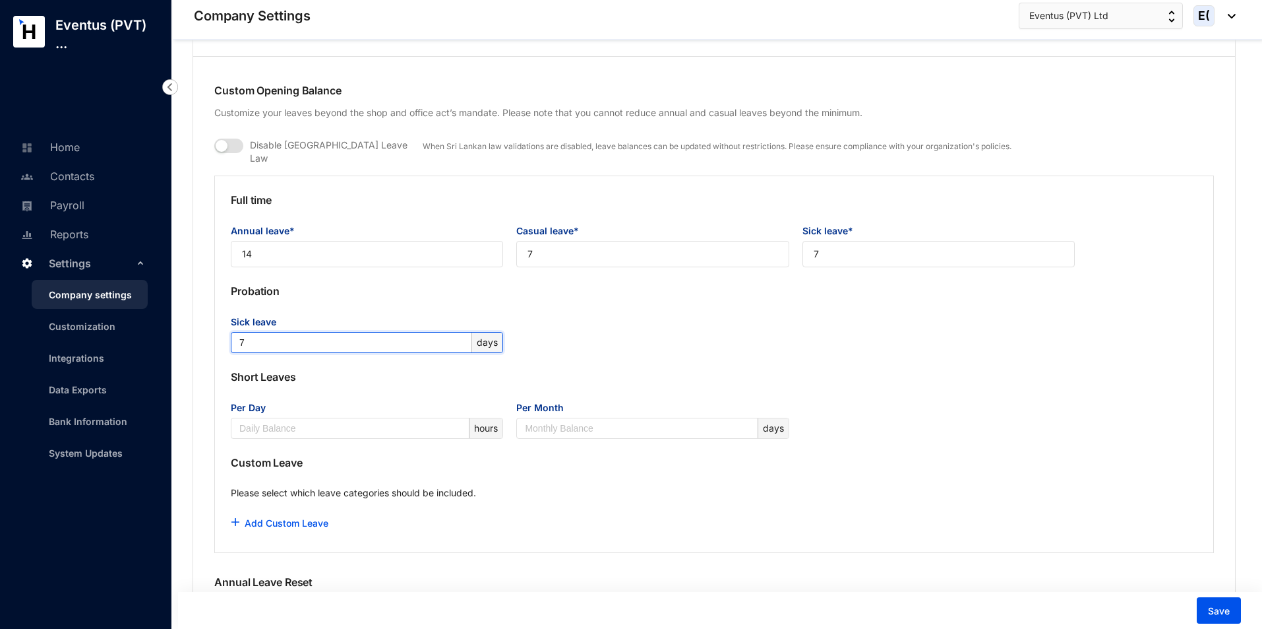
type input "7"
click at [406, 486] on p "Please select which leave categories should be included." at bounding box center [714, 498] width 967 height 24
click at [305, 517] on link "Add Custom Leave" at bounding box center [287, 522] width 84 height 11
click at [658, 486] on p "Please select which leave categories should be included." at bounding box center [714, 498] width 967 height 24
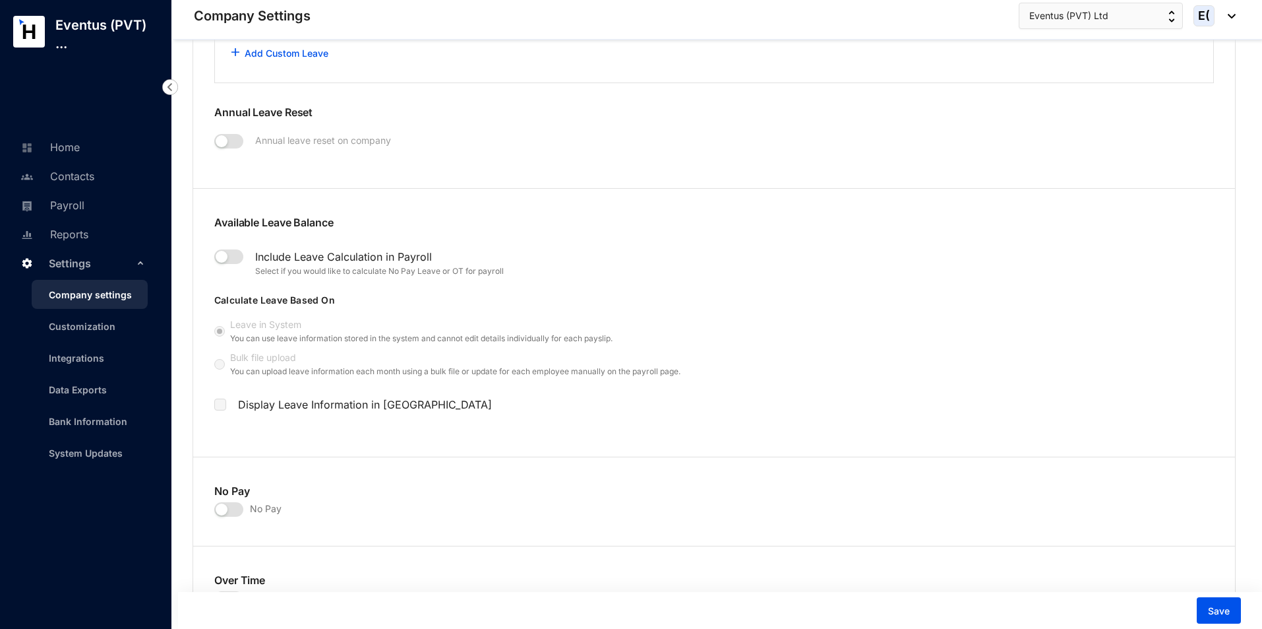
scroll to position [1517, 0]
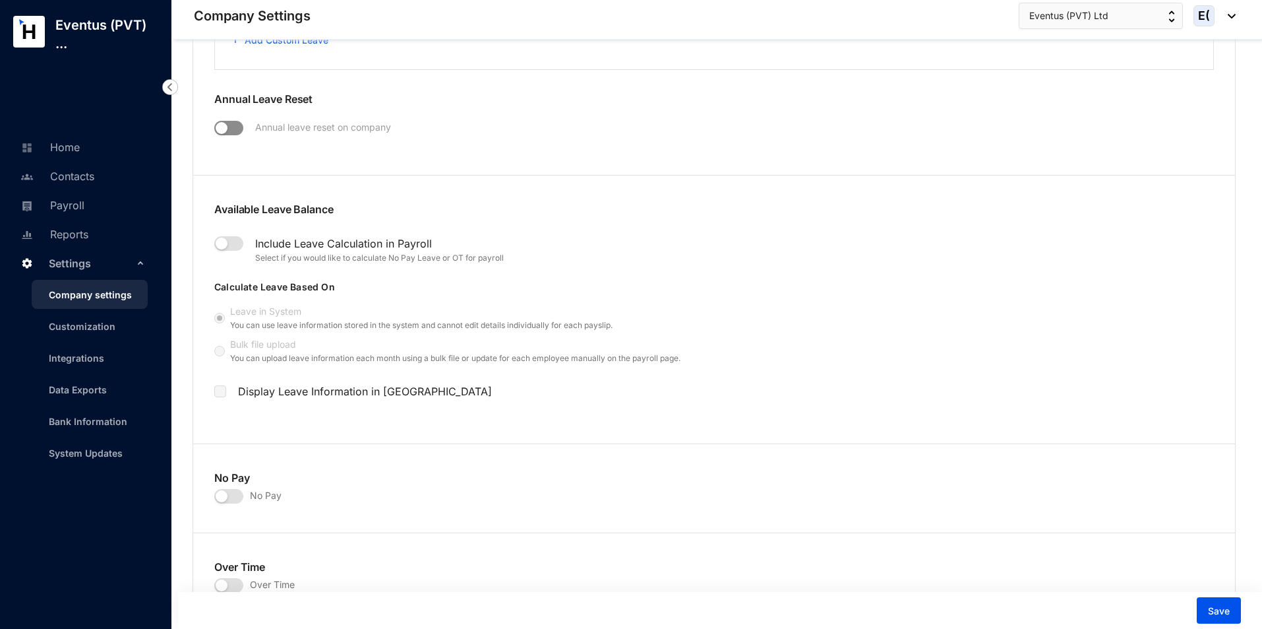
click at [230, 123] on span "button" at bounding box center [228, 128] width 29 height 15
click at [228, 121] on span "button" at bounding box center [228, 128] width 29 height 15
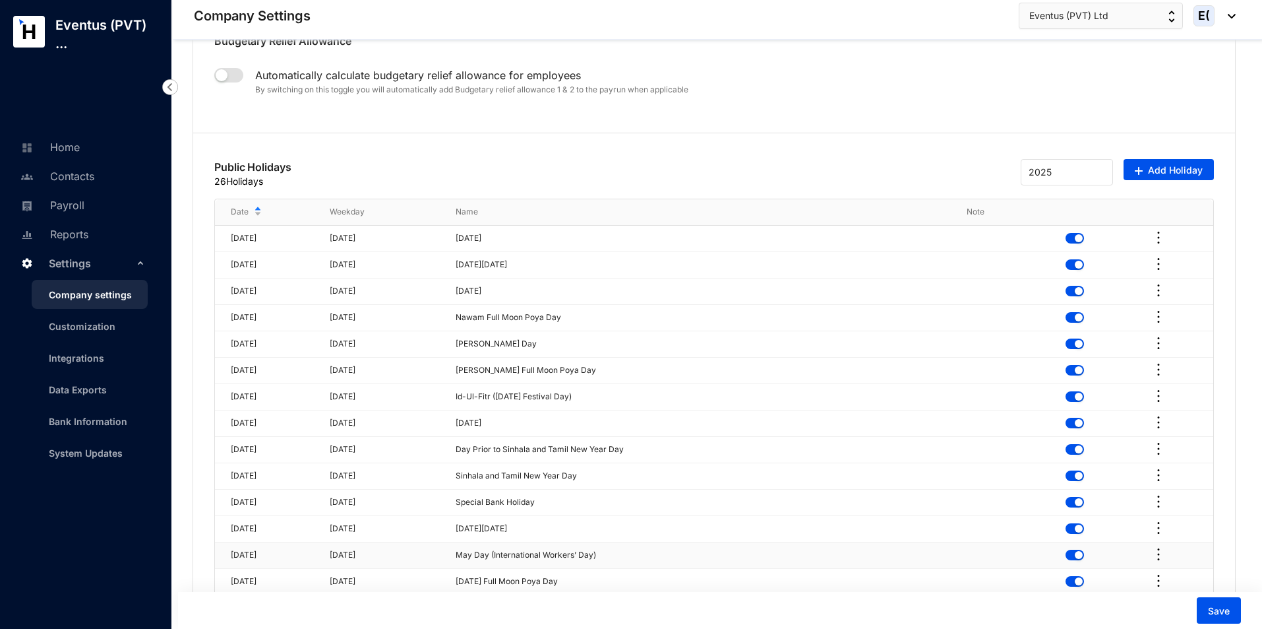
scroll to position [3515, 0]
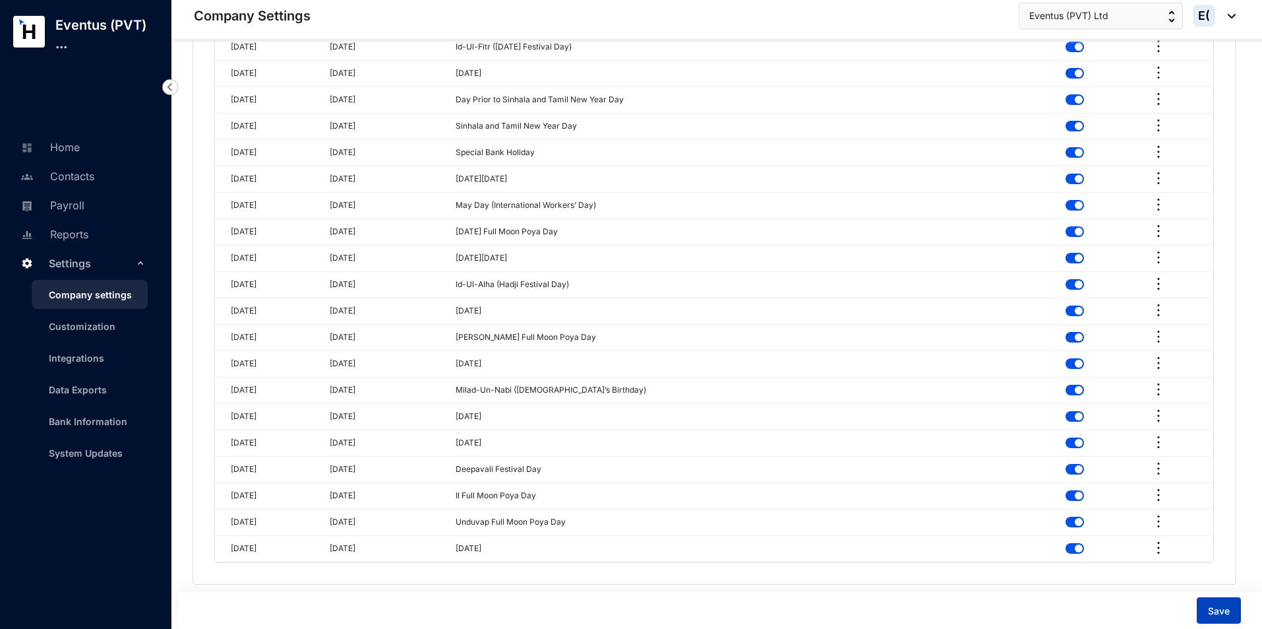
click at [1202, 614] on button "Save" at bounding box center [1219, 610] width 44 height 26
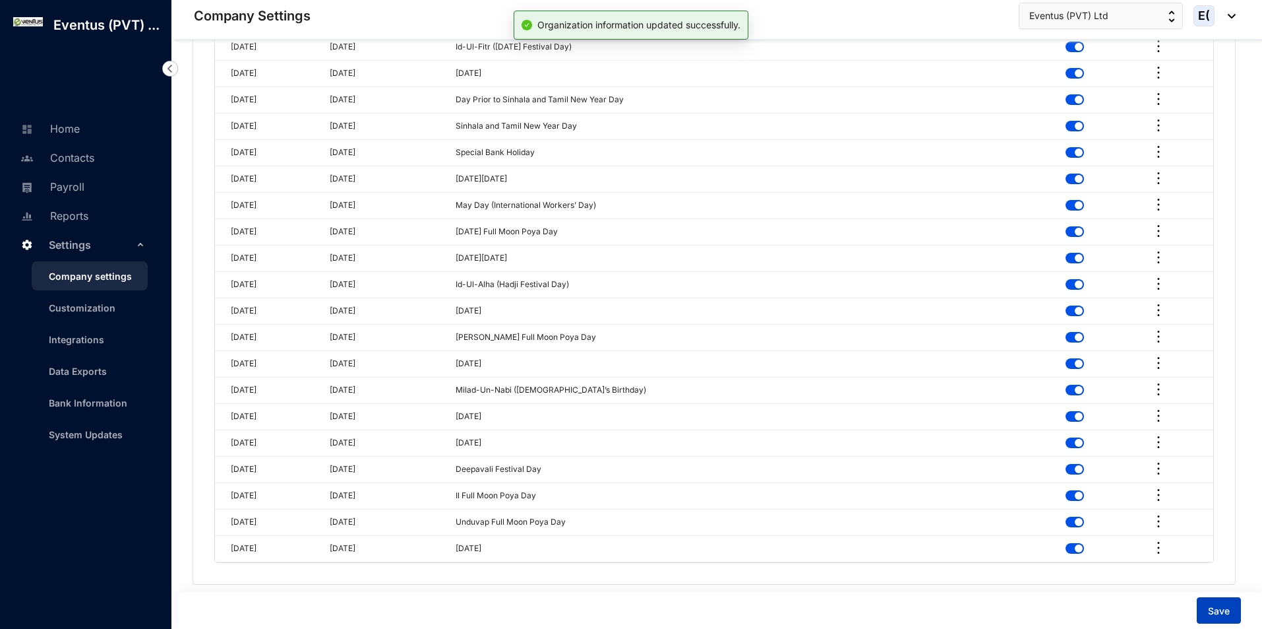
scroll to position [3505, 0]
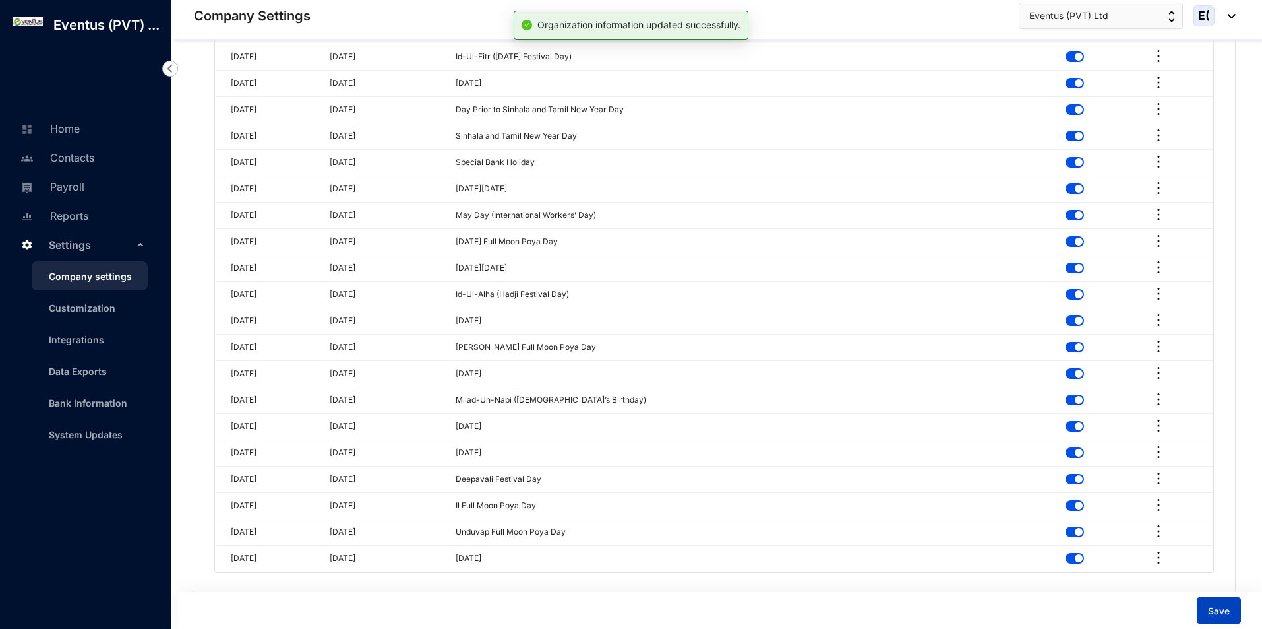
checkbox input "true"
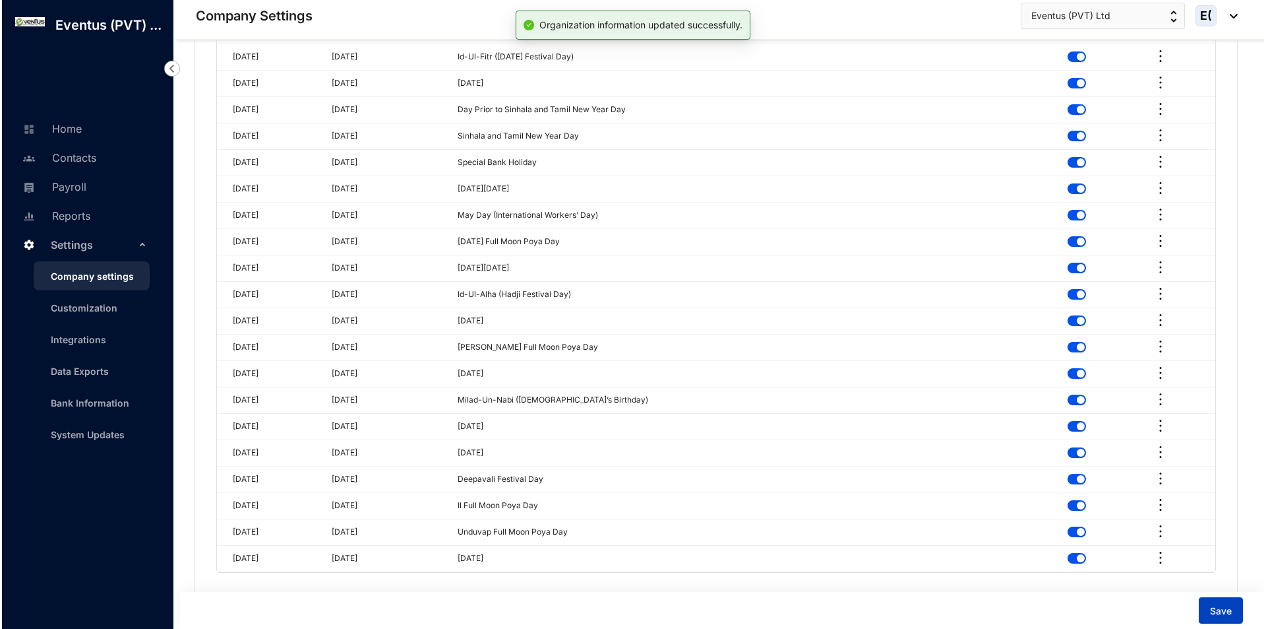
scroll to position [0, 0]
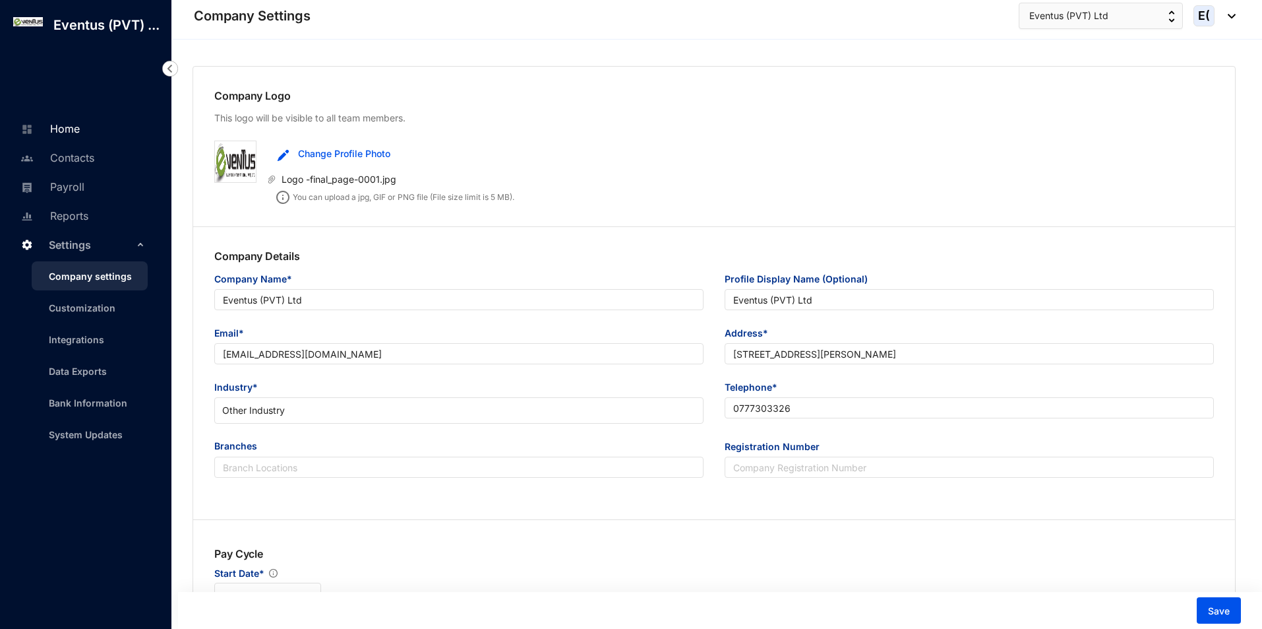
click at [74, 125] on link "Home" at bounding box center [48, 128] width 63 height 13
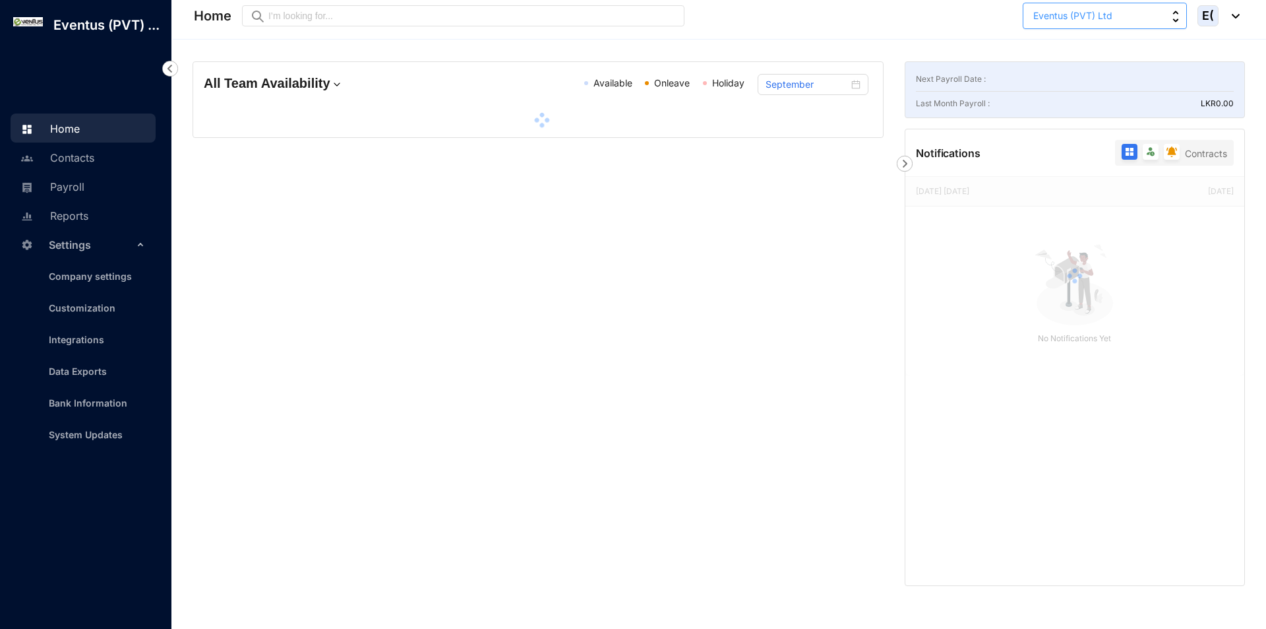
click at [1138, 22] on button "Eventus (PVT) Ltd" at bounding box center [1105, 16] width 164 height 26
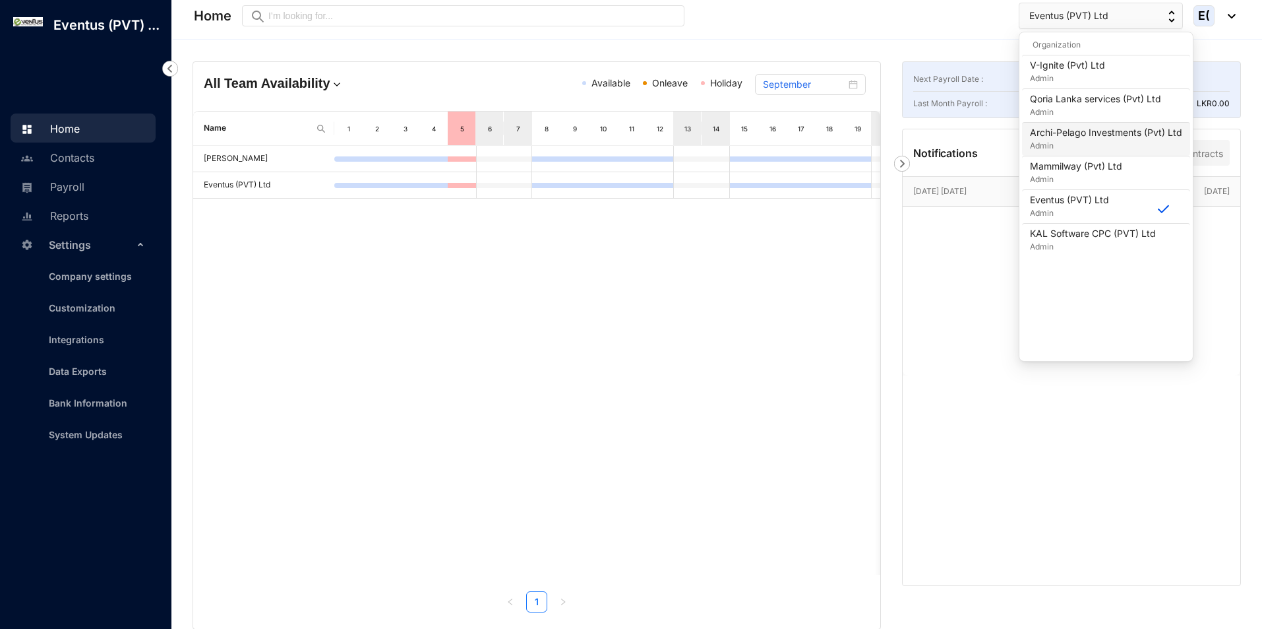
click at [1093, 148] on p "Admin" at bounding box center [1106, 145] width 152 height 13
